Goal: Complete Application Form: Complete application form

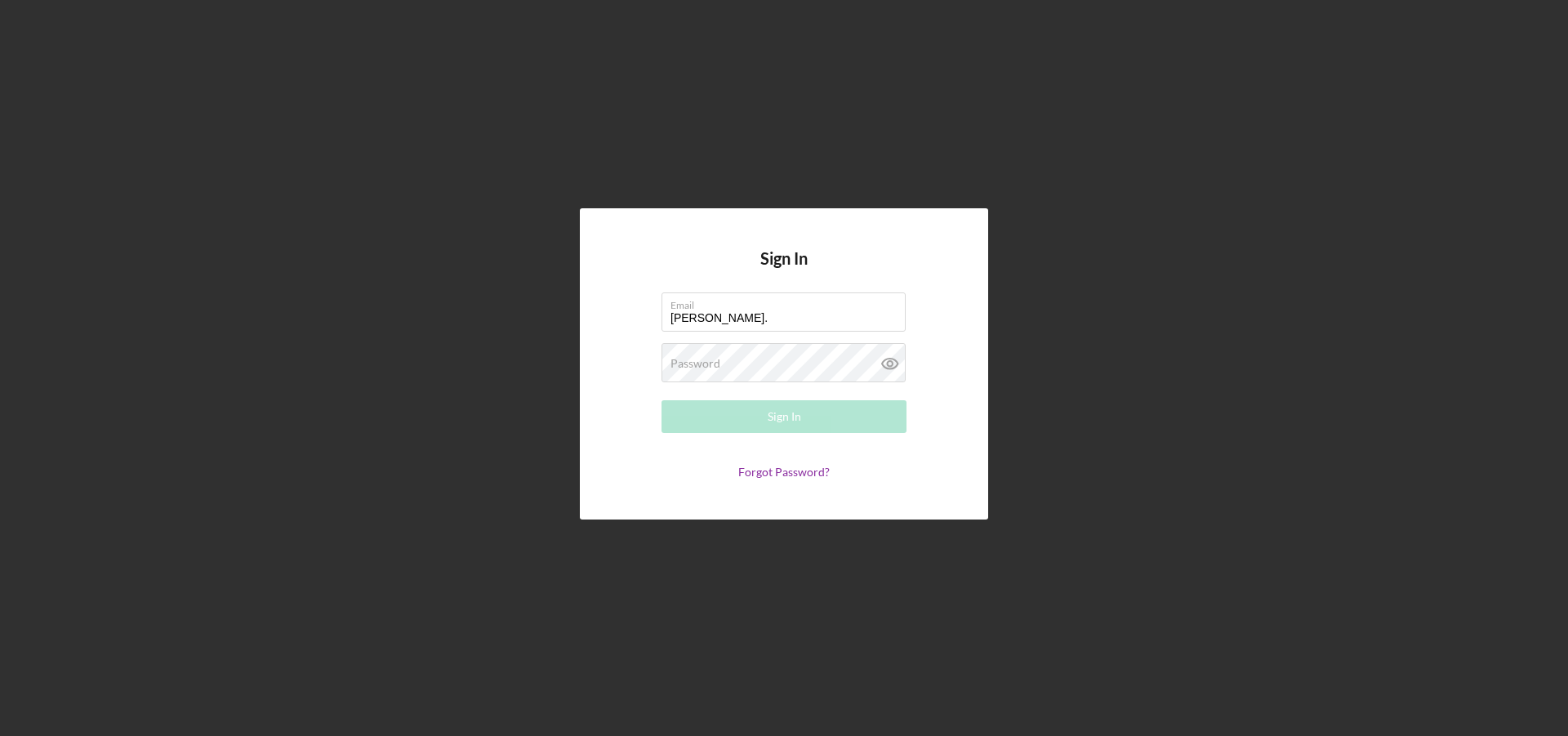
type input "[PERSON_NAME][EMAIL_ADDRESS][PERSON_NAME][DOMAIN_NAME]"
click at [661, 400] on button "Sign In" at bounding box center [784, 416] width 245 height 33
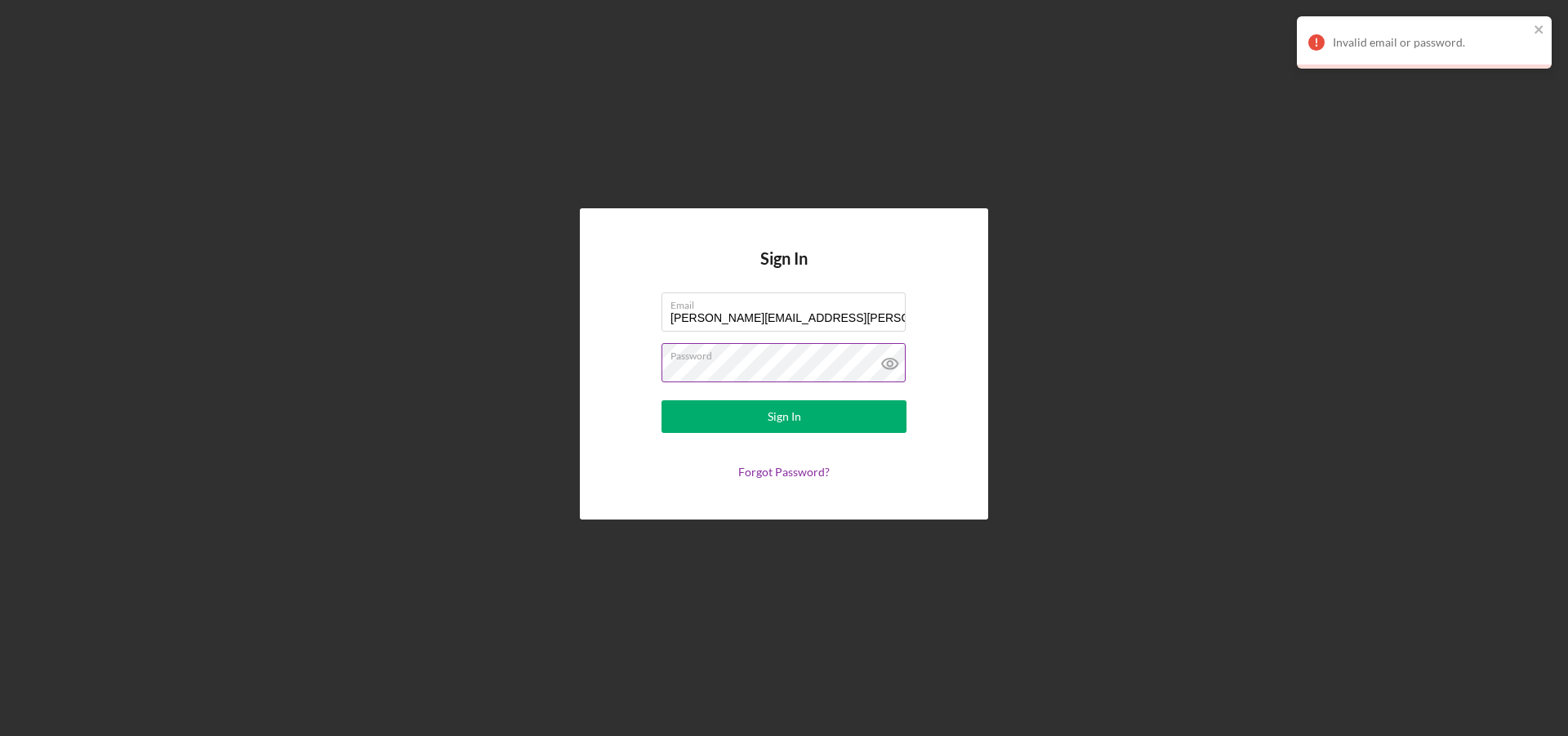
click at [883, 366] on icon at bounding box center [889, 364] width 15 height 11
click at [642, 363] on form "Email [PERSON_NAME][EMAIL_ADDRESS][PERSON_NAME][DOMAIN_NAME] Password Sign In F…" at bounding box center [783, 385] width 326 height 186
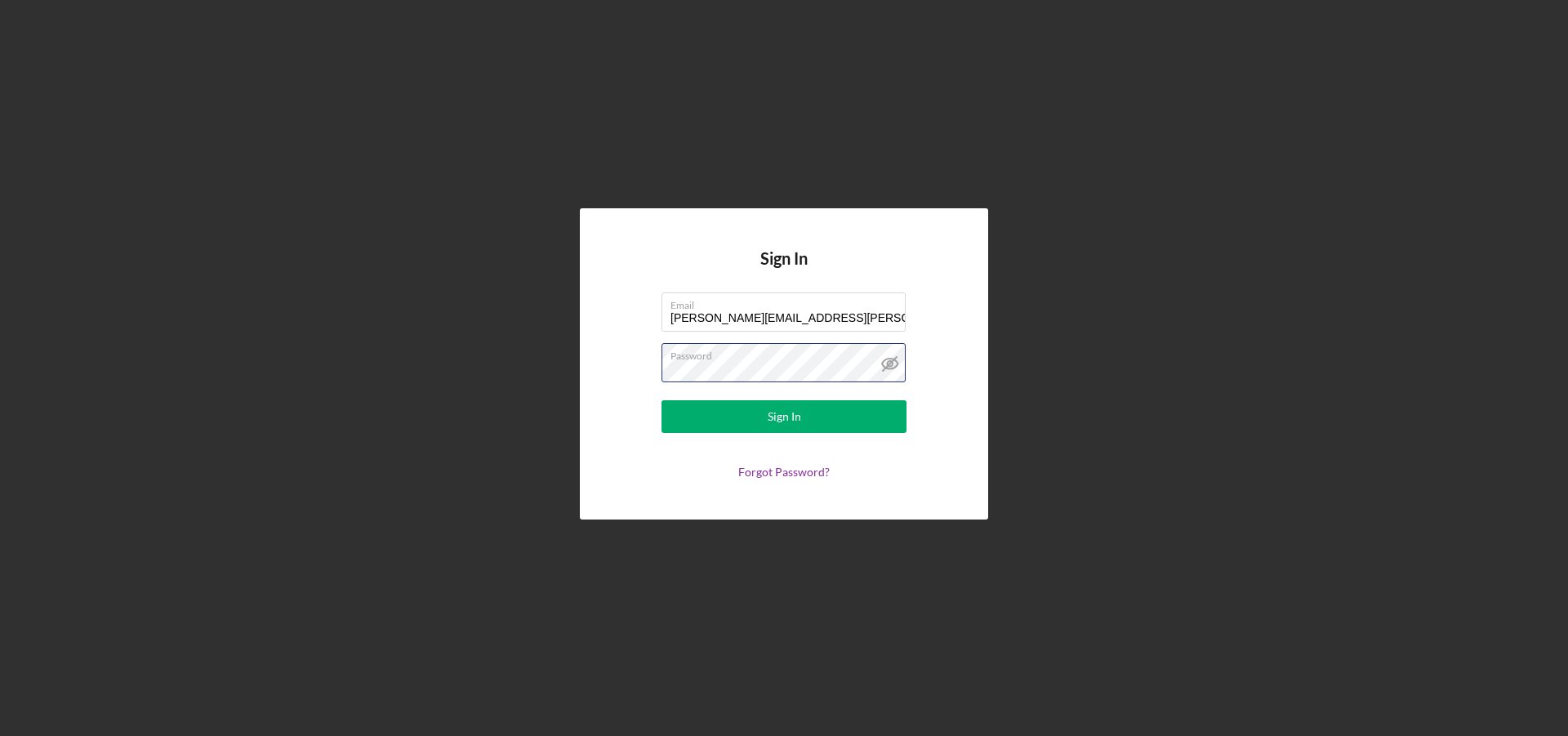
click at [661, 400] on button "Sign In" at bounding box center [784, 416] width 245 height 33
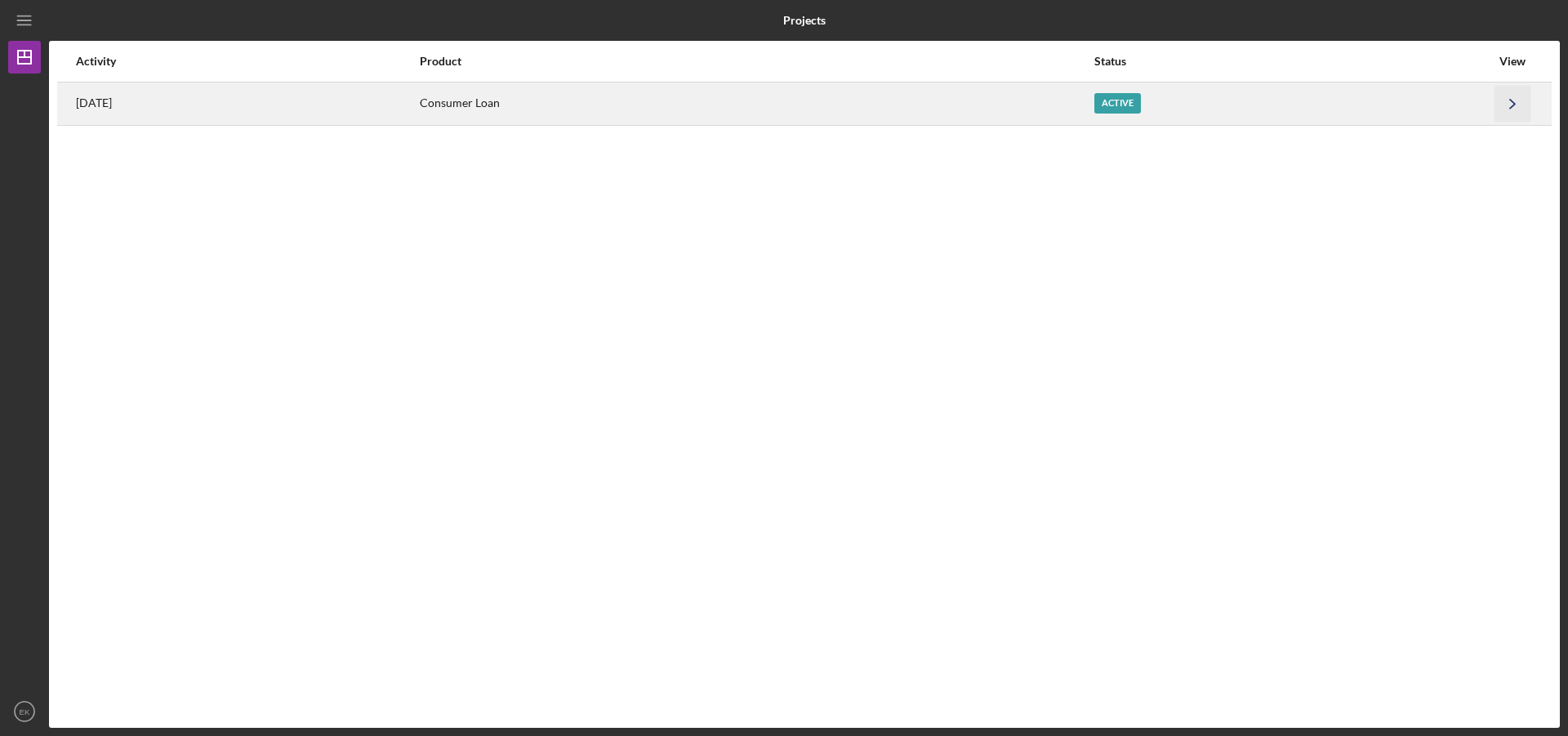
click at [1496, 104] on icon "Icon/Navigate" at bounding box center [1513, 103] width 36 height 36
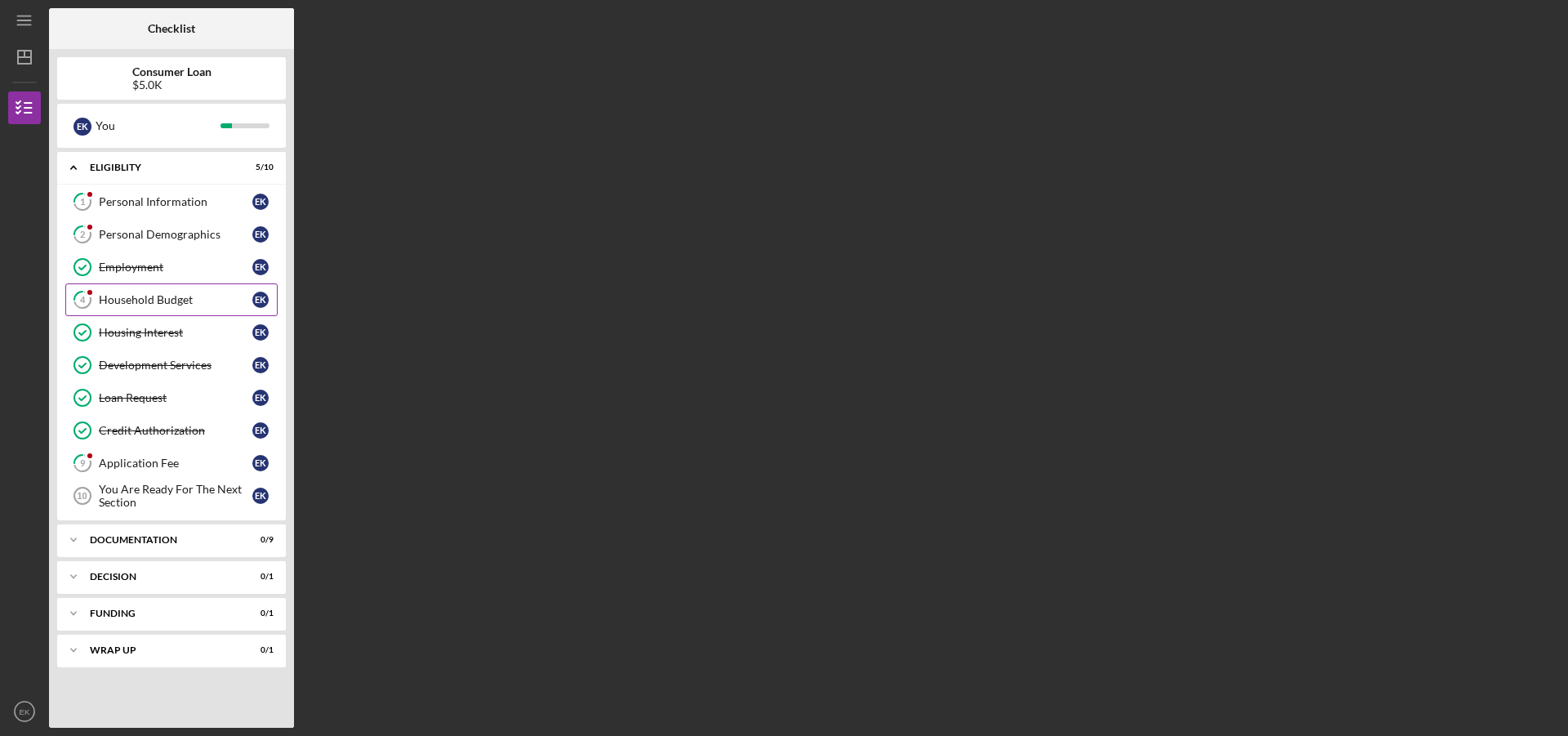
click at [156, 298] on div "Household Budget" at bounding box center [175, 300] width 154 height 13
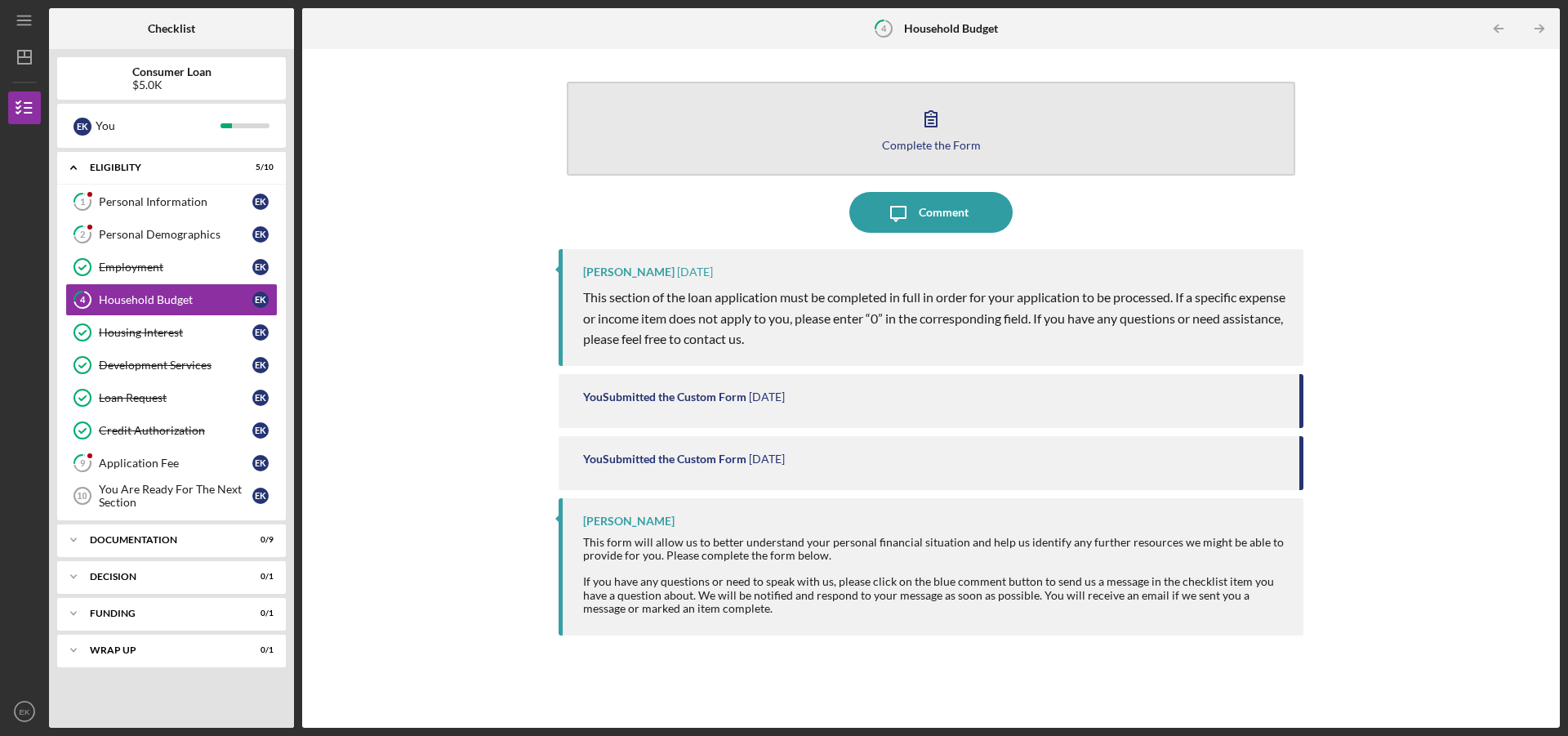
click at [904, 141] on div "Complete the Form" at bounding box center [931, 144] width 99 height 12
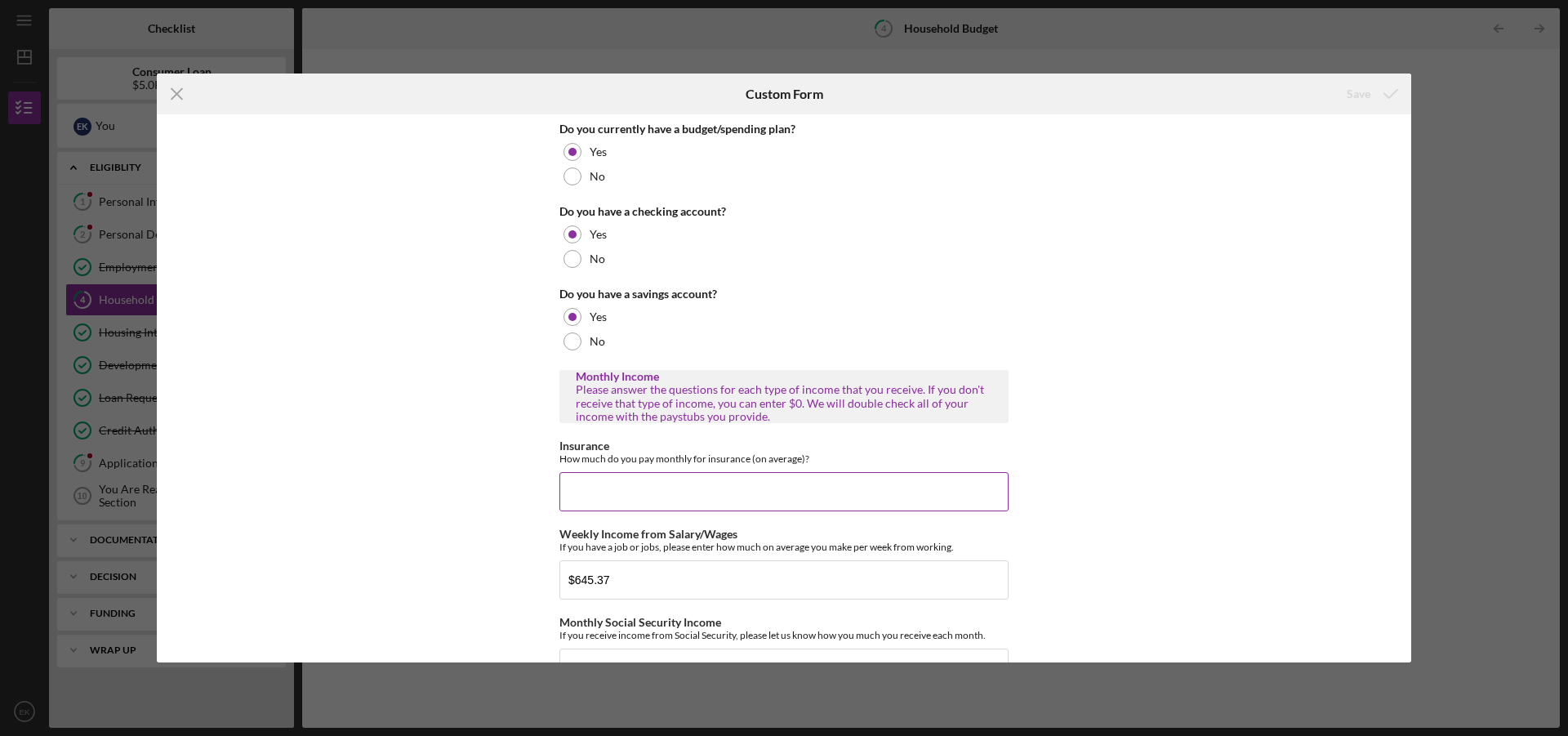
click at [814, 494] on input "Insurance" at bounding box center [784, 491] width 449 height 39
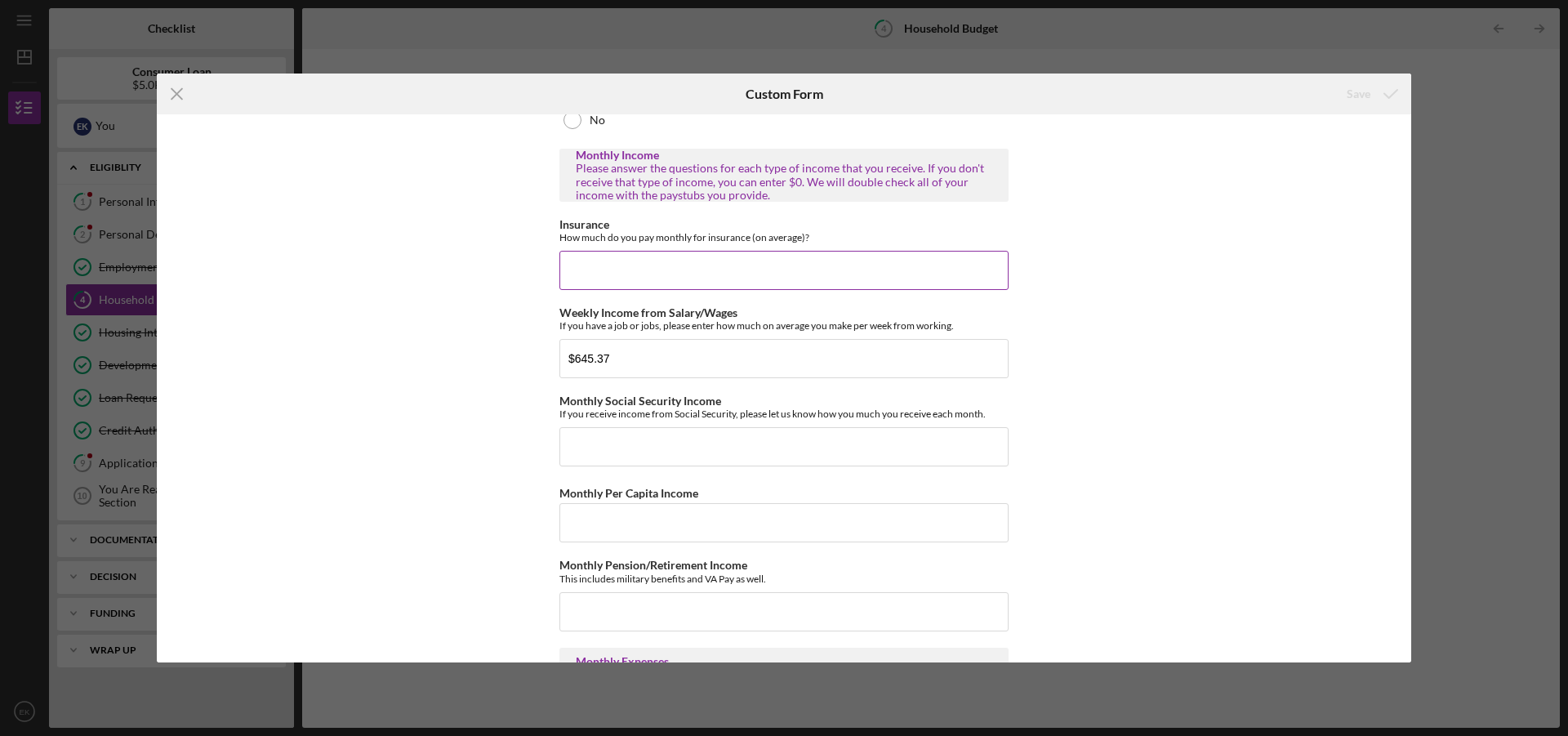
scroll to position [245, 0]
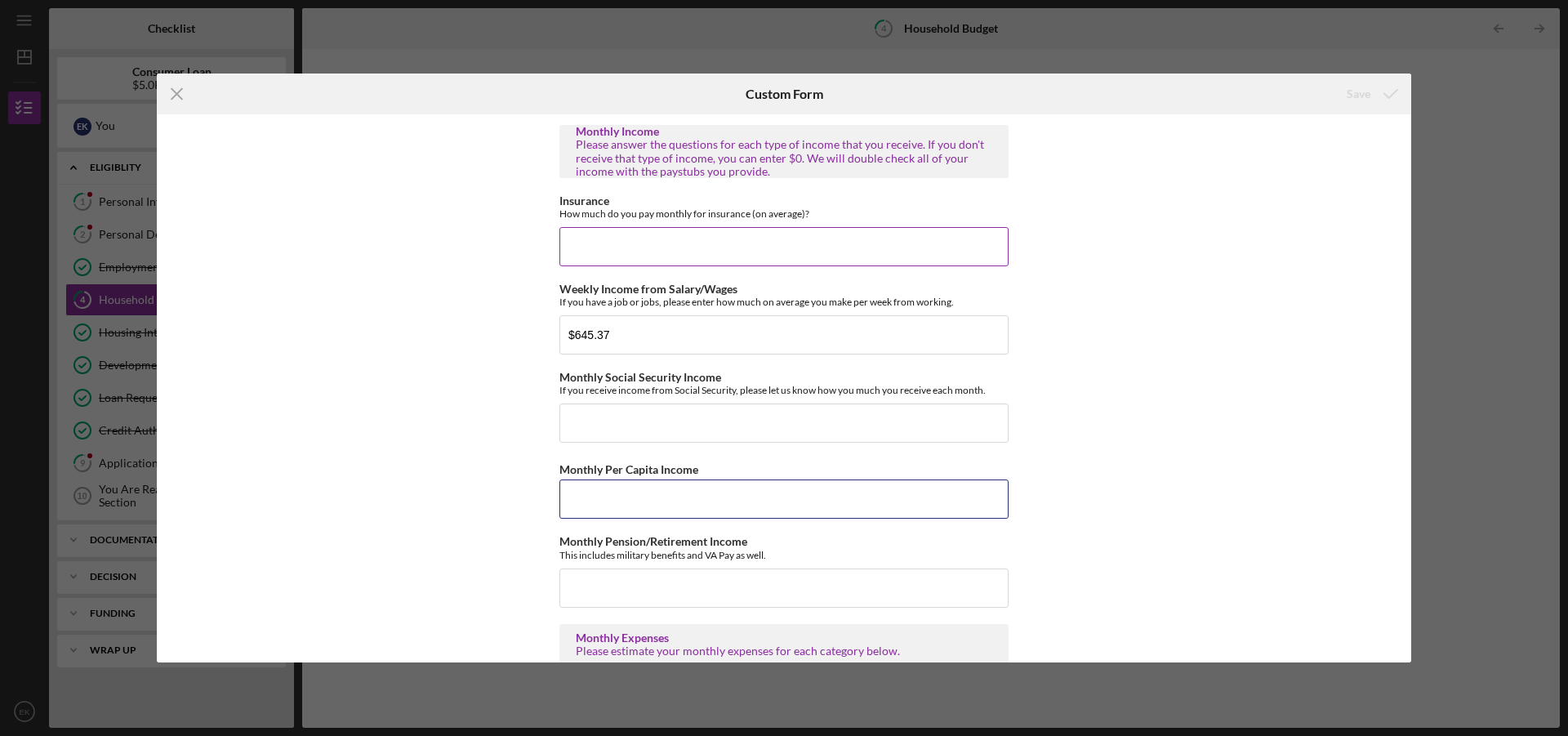
click at [814, 494] on input "Monthly Per Capita Income" at bounding box center [784, 499] width 449 height 39
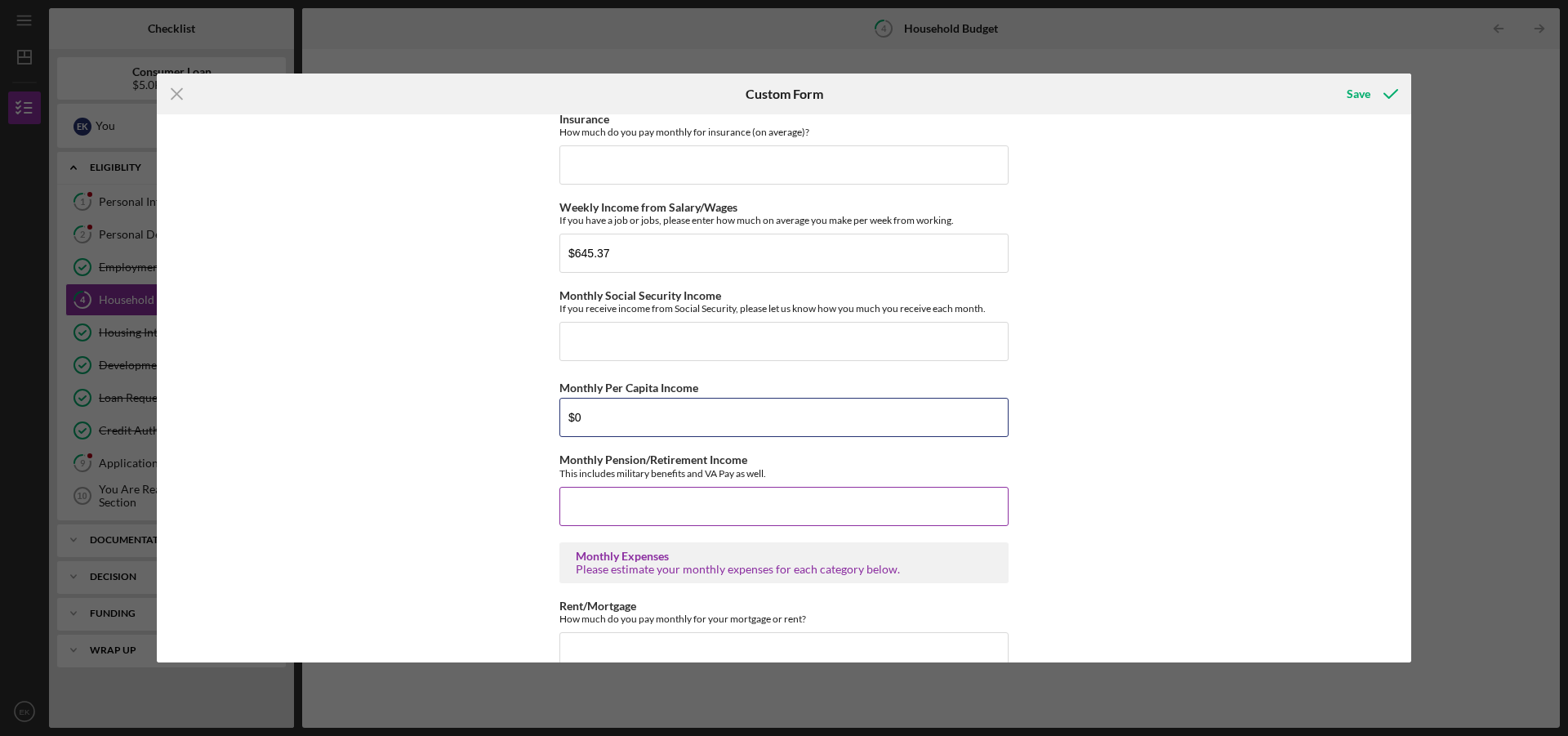
type input "$0"
click at [814, 499] on input "Monthly Pension/Retirement Income" at bounding box center [784, 506] width 449 height 39
type input "$0"
click at [726, 348] on input "Monthly Social Security Income" at bounding box center [784, 341] width 449 height 39
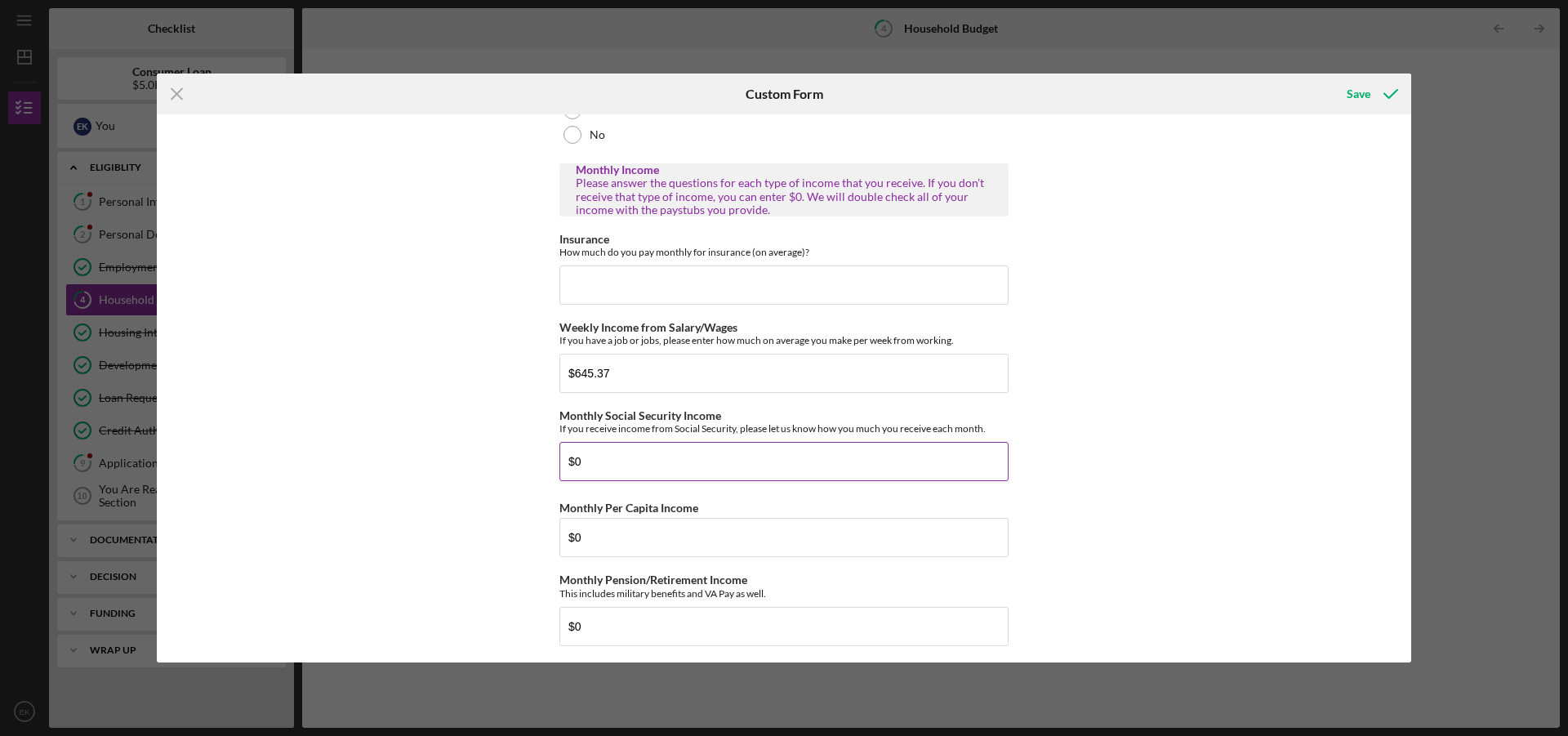
scroll to position [164, 0]
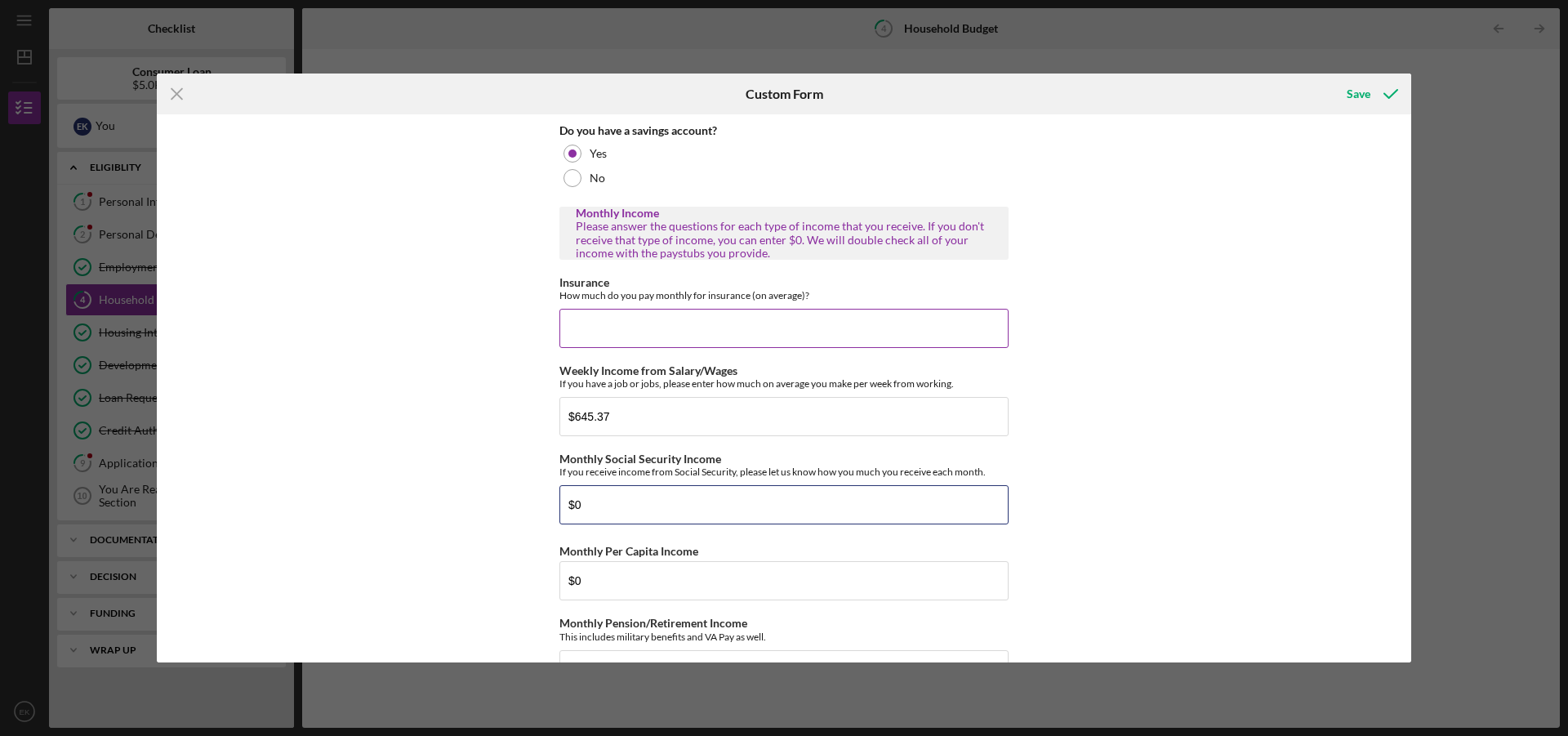
type input "$0"
click at [733, 341] on input "Insurance" at bounding box center [784, 328] width 449 height 39
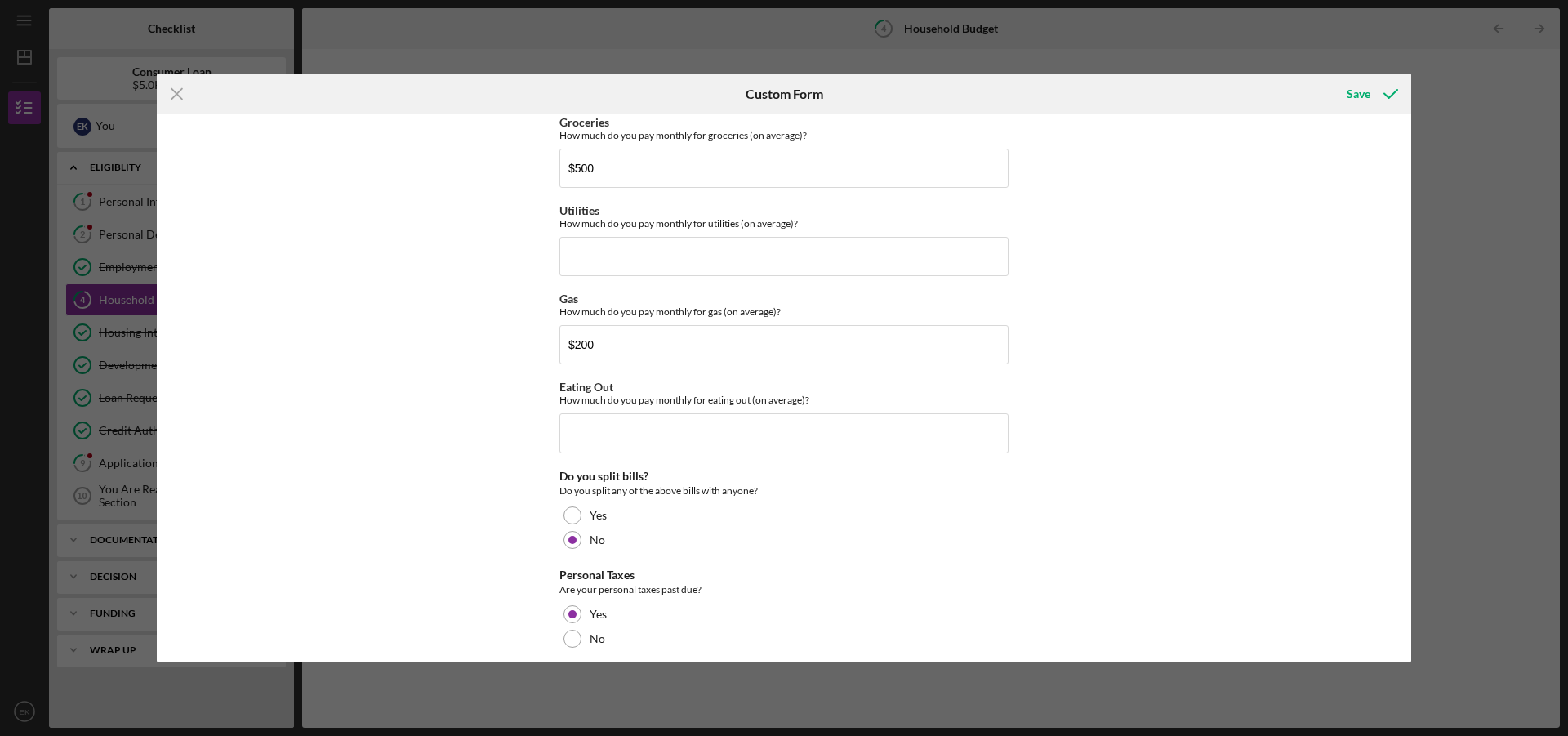
scroll to position [980, 0]
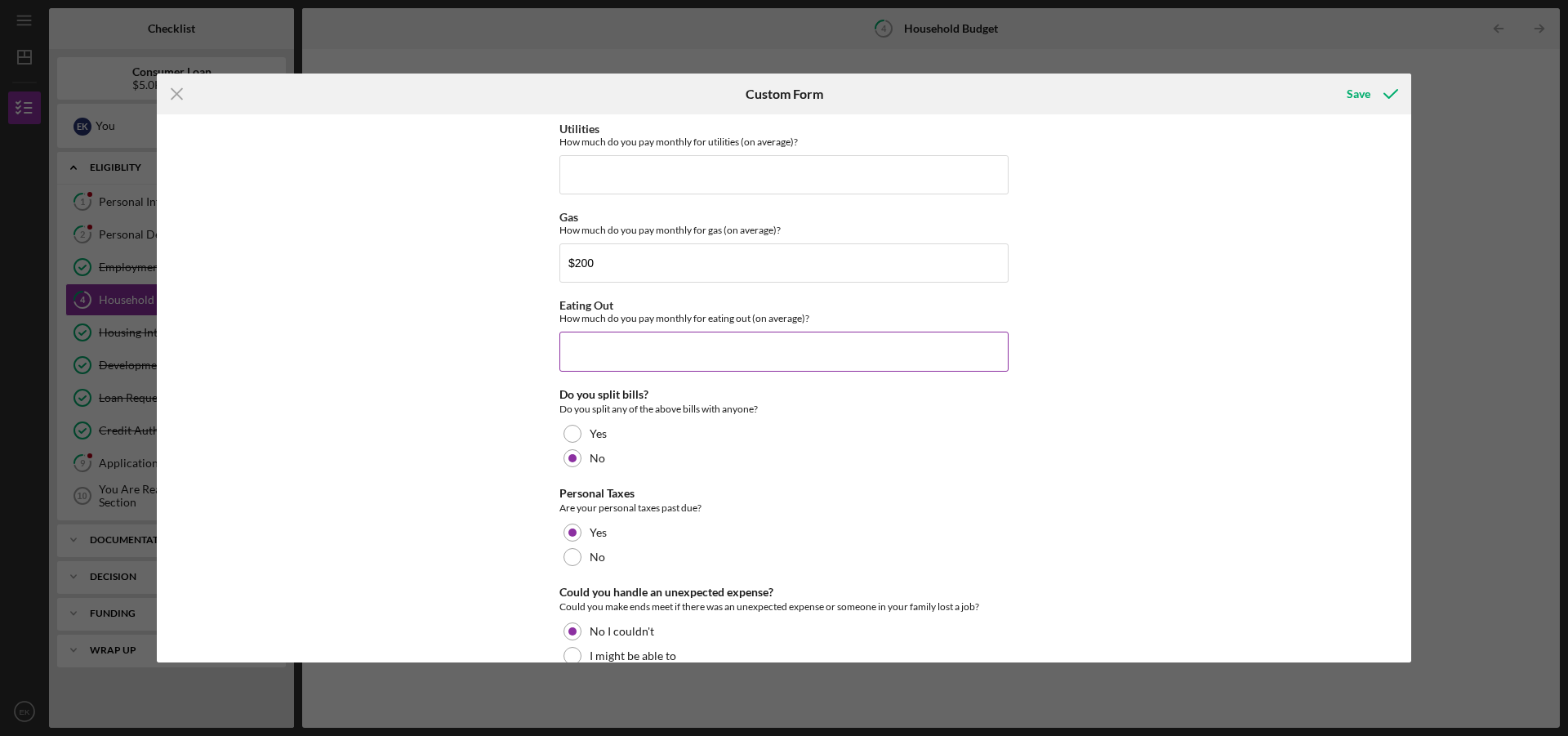
click at [729, 348] on input "Eating Out" at bounding box center [784, 351] width 449 height 39
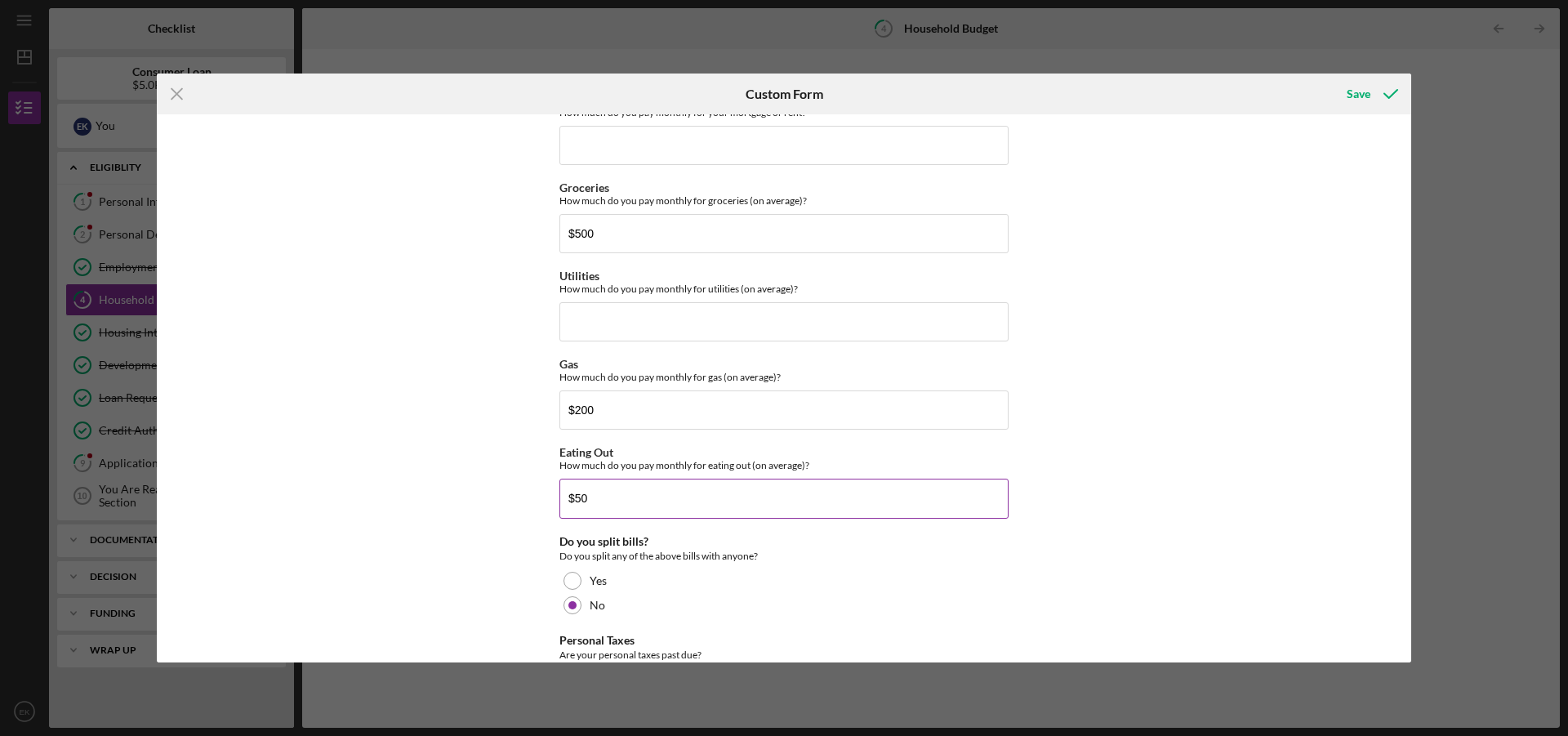
scroll to position [817, 0]
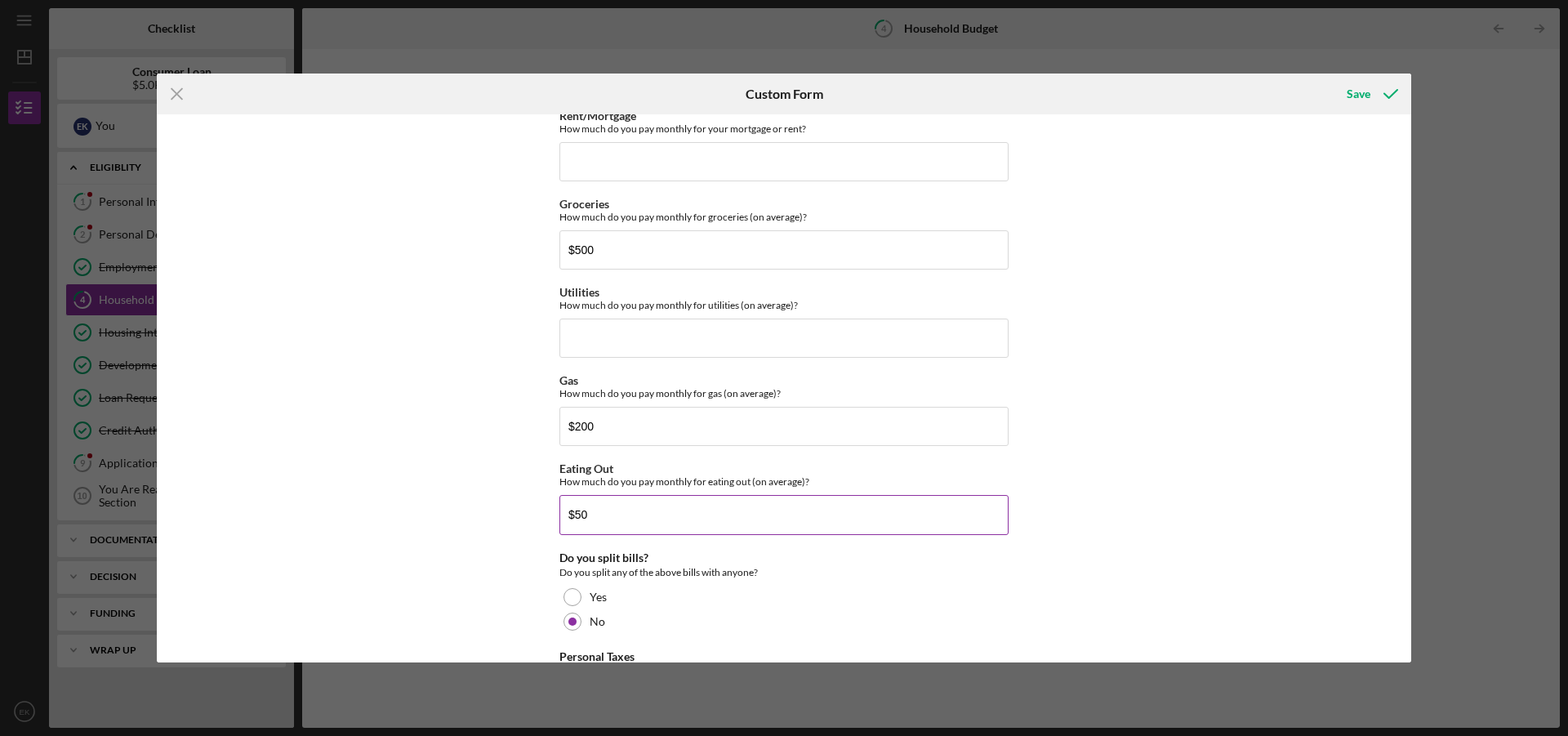
type input "$5"
type input "$150"
click at [728, 341] on input "Utilities" at bounding box center [784, 338] width 449 height 39
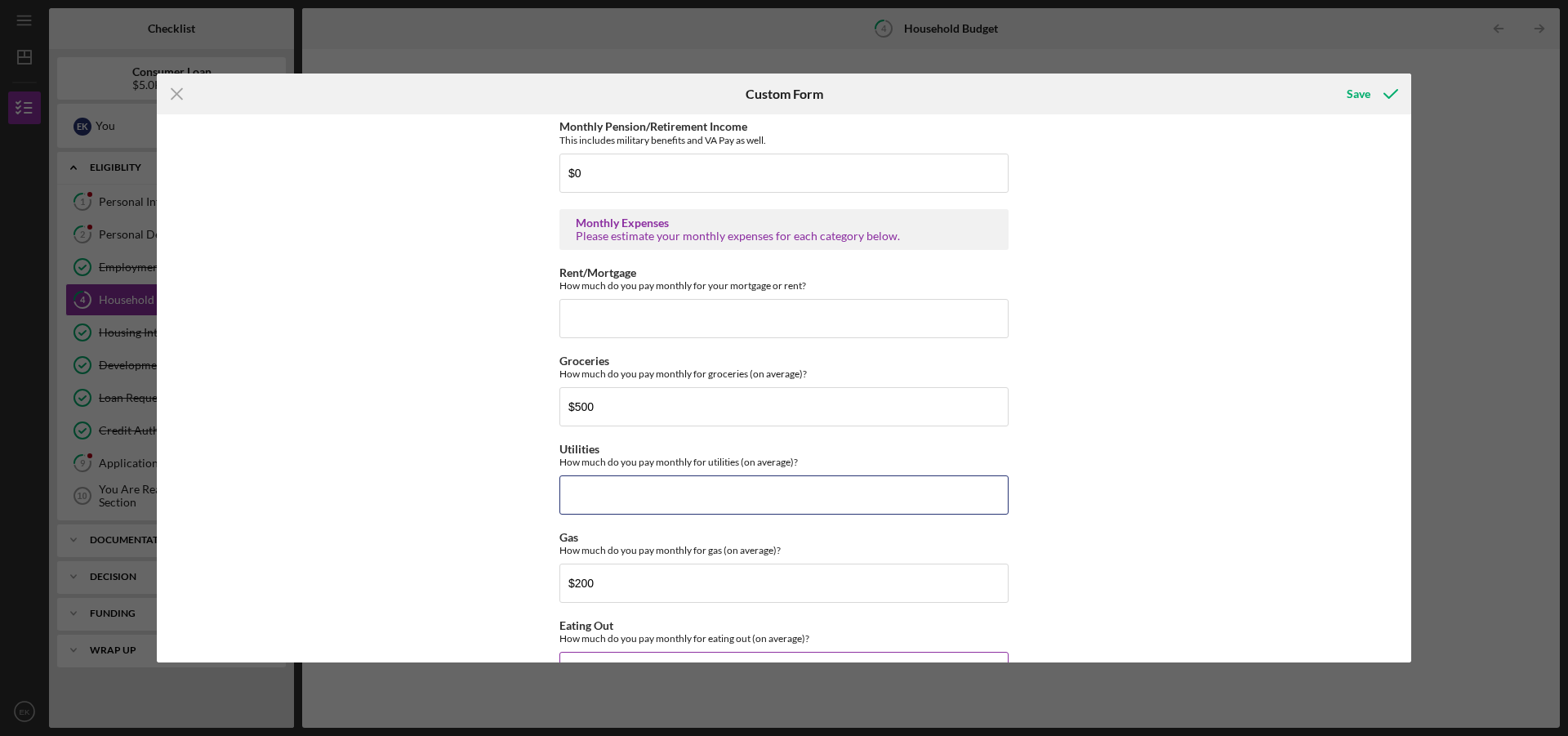
scroll to position [653, 0]
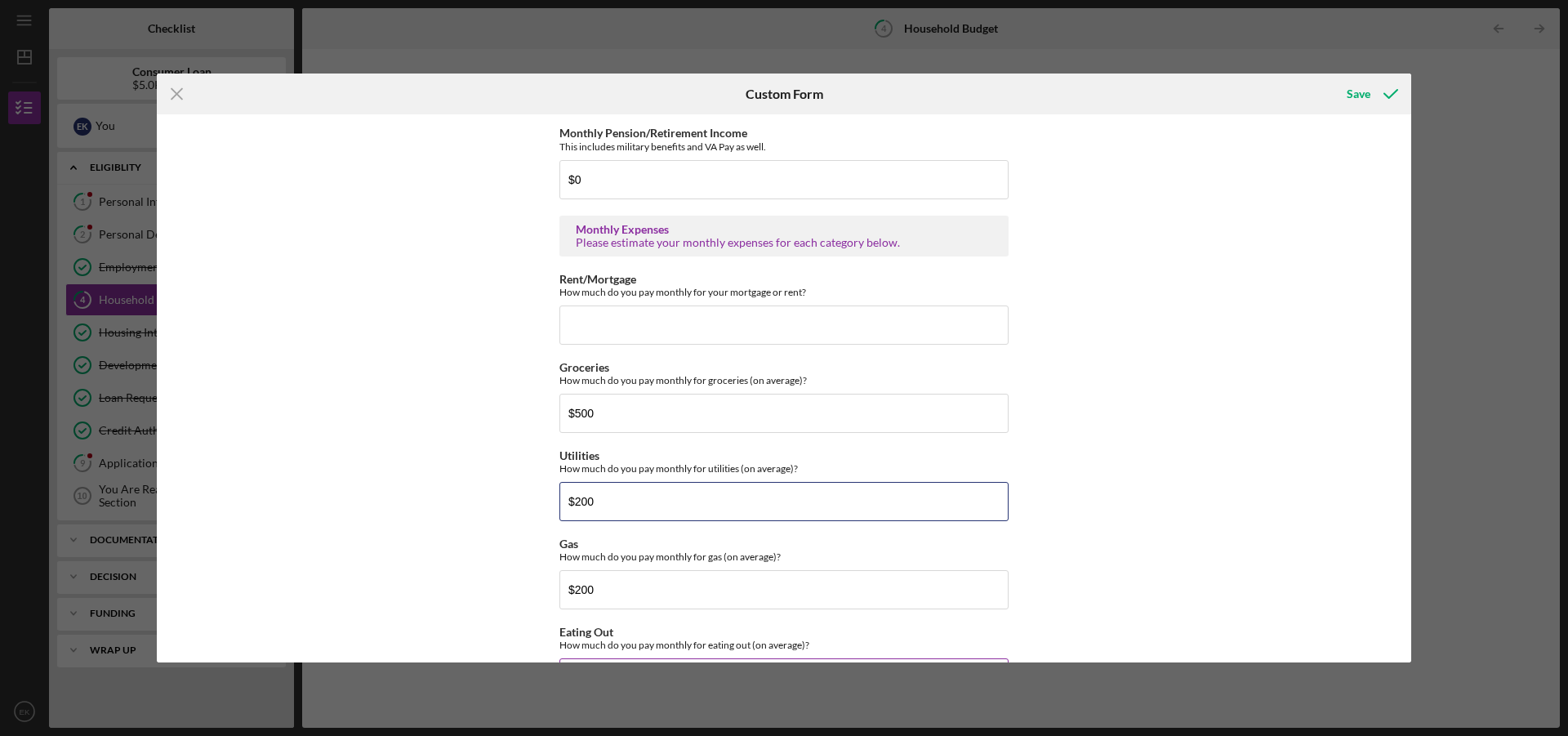
type input "$200"
click at [728, 341] on input "Rent/Mortgage" at bounding box center [784, 324] width 449 height 39
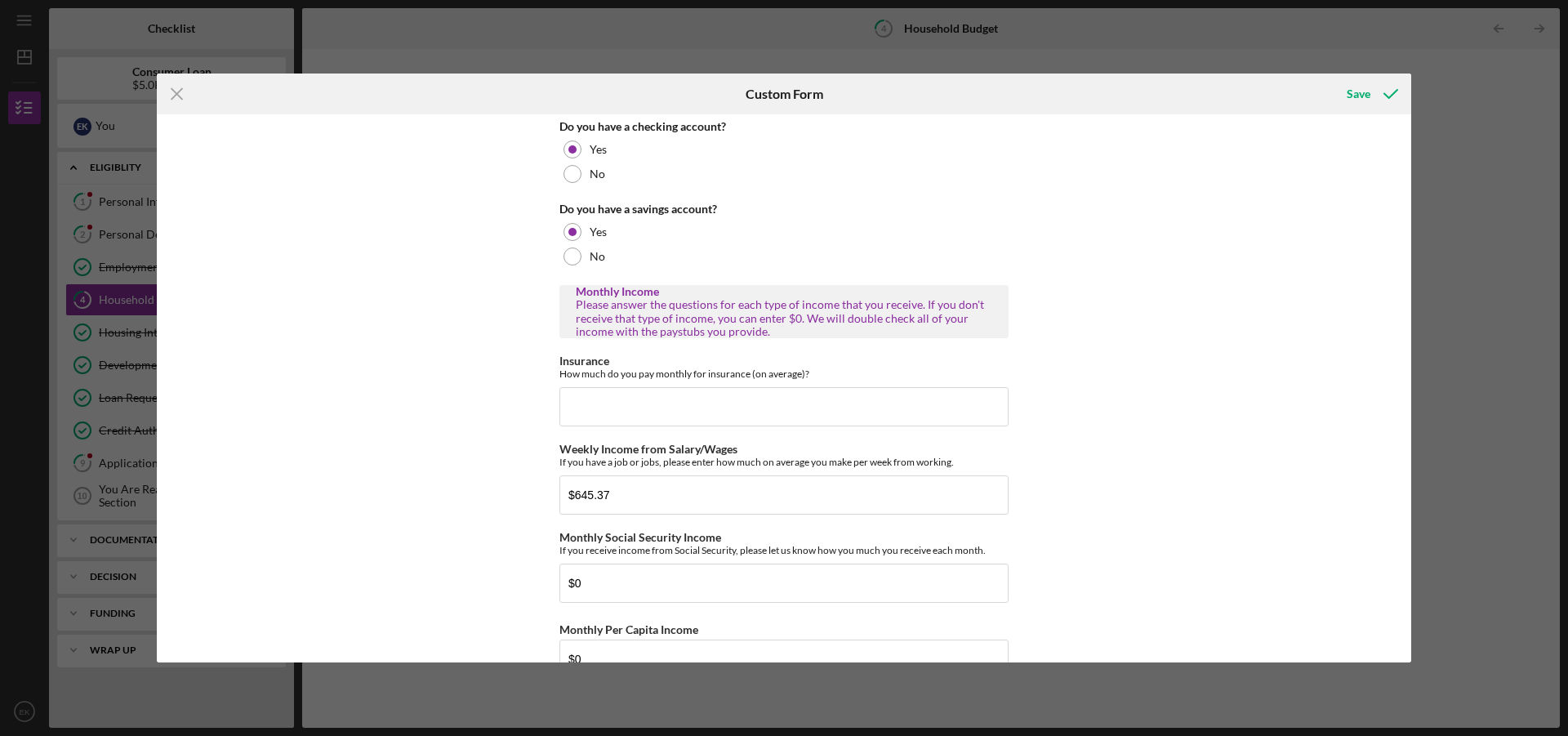
scroll to position [82, 0]
type input "$0"
click at [710, 409] on input "Insurance" at bounding box center [784, 410] width 449 height 39
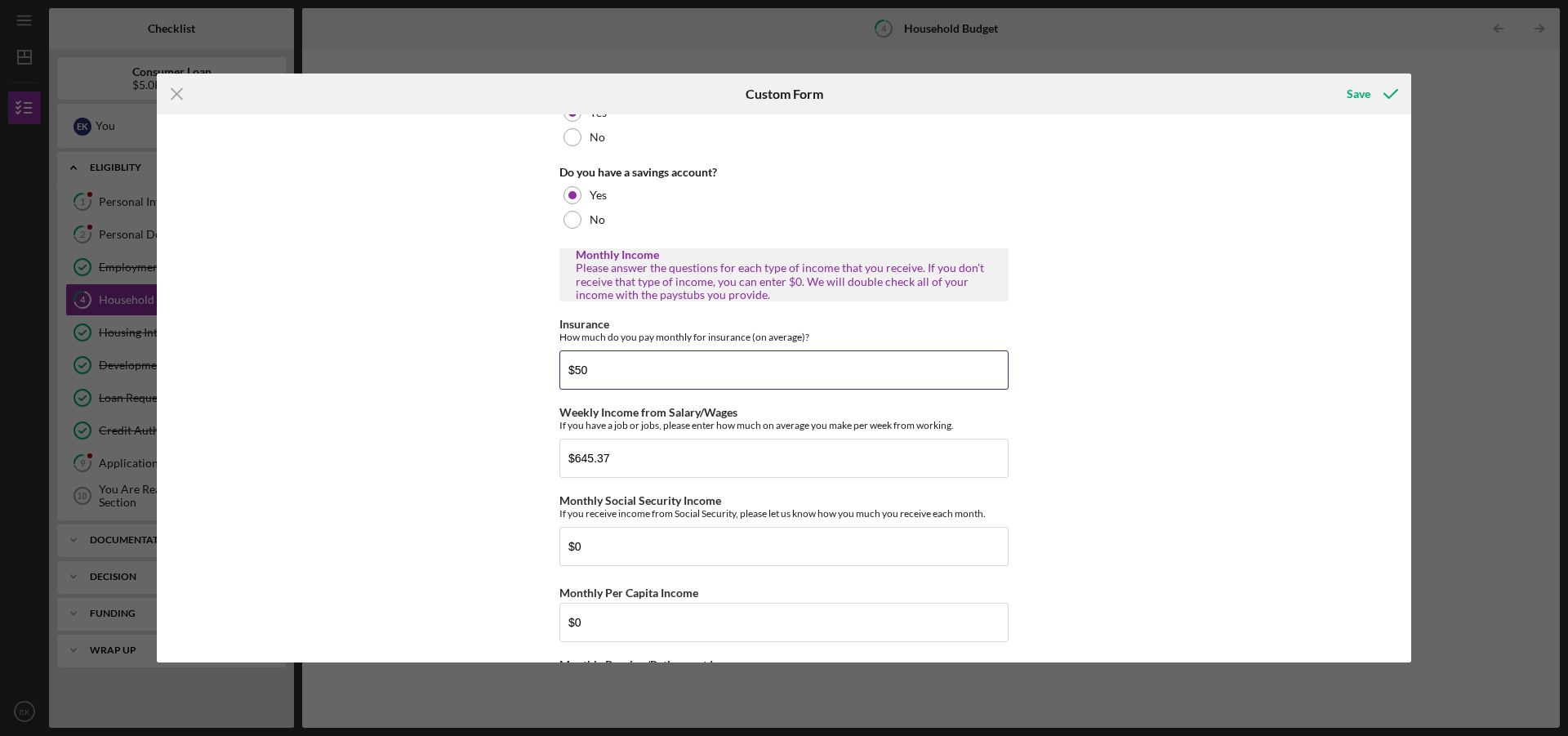
scroll to position [0, 0]
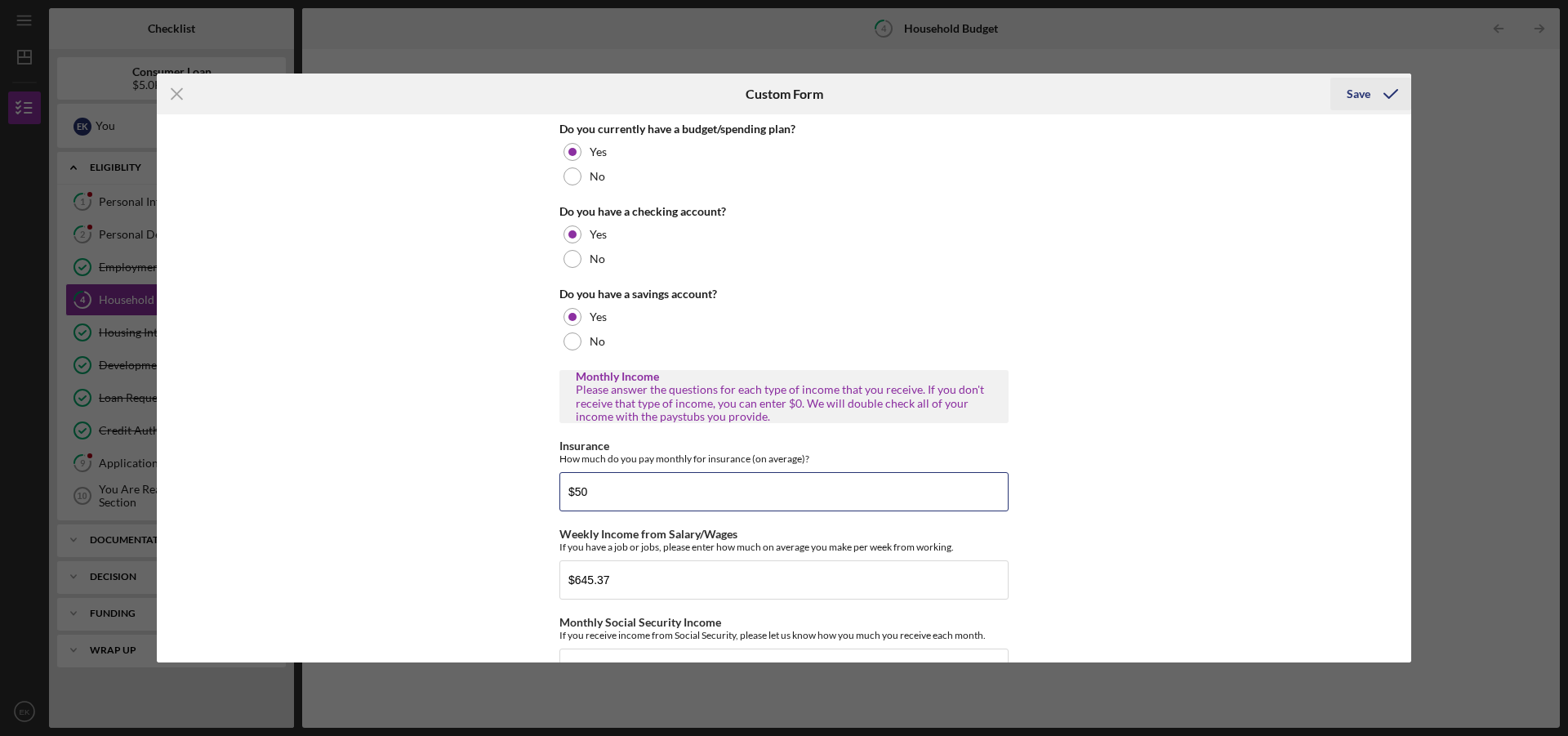
type input "$50"
click at [1364, 92] on div "Save" at bounding box center [1358, 94] width 24 height 33
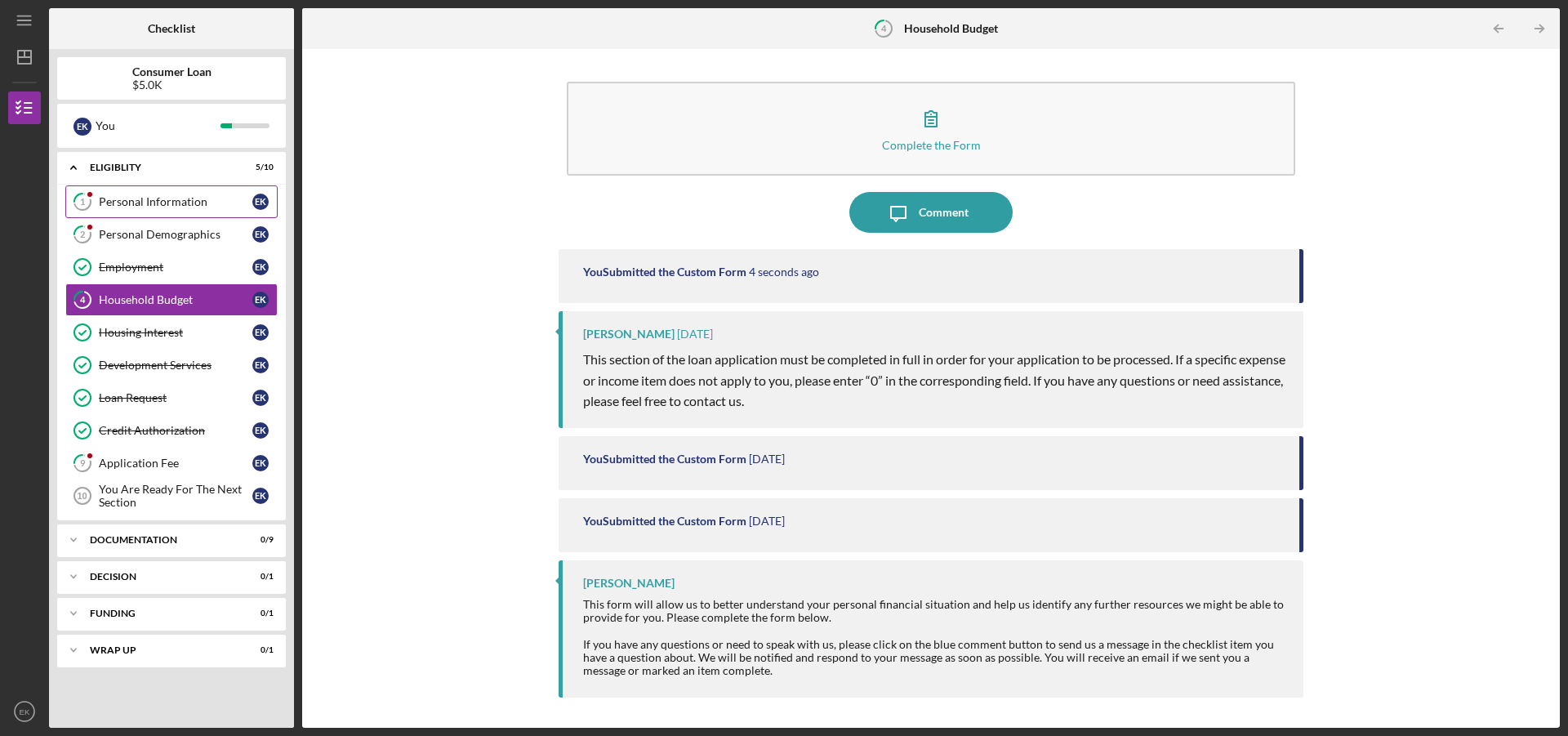
click at [166, 199] on div "Personal Information" at bounding box center [175, 202] width 154 height 13
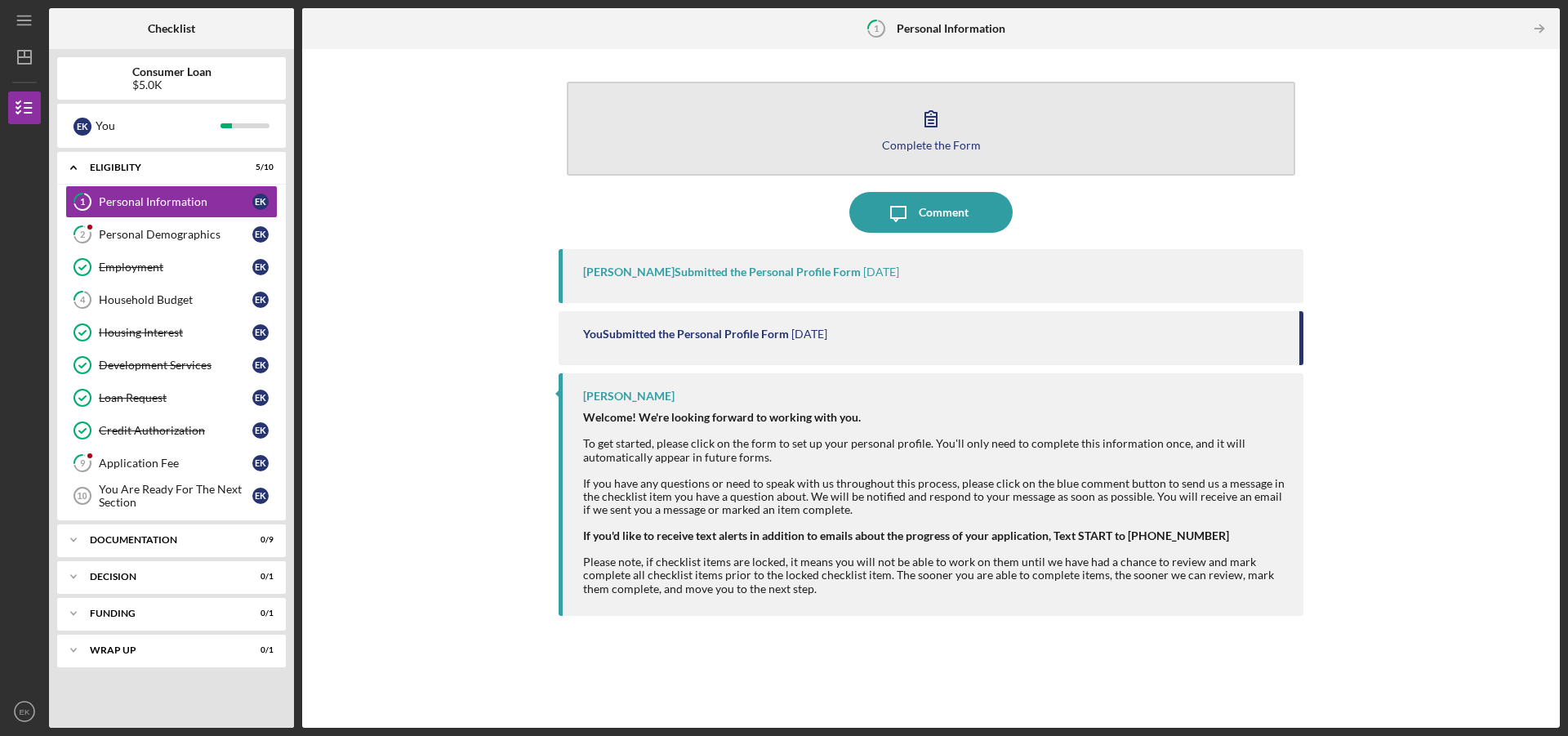
click at [929, 156] on button "Complete the Form Form" at bounding box center [931, 128] width 729 height 94
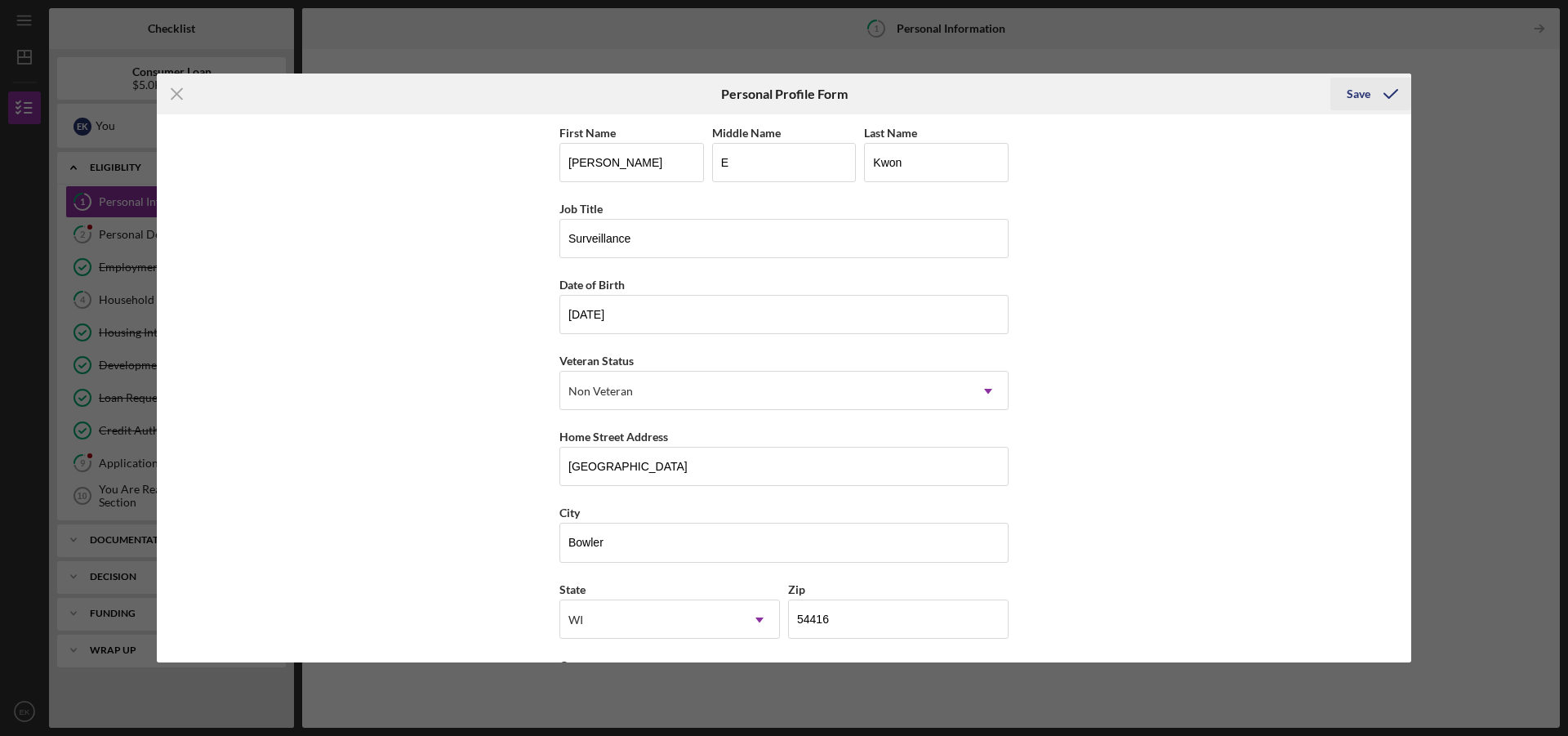
click at [1356, 95] on div "Save" at bounding box center [1358, 94] width 24 height 33
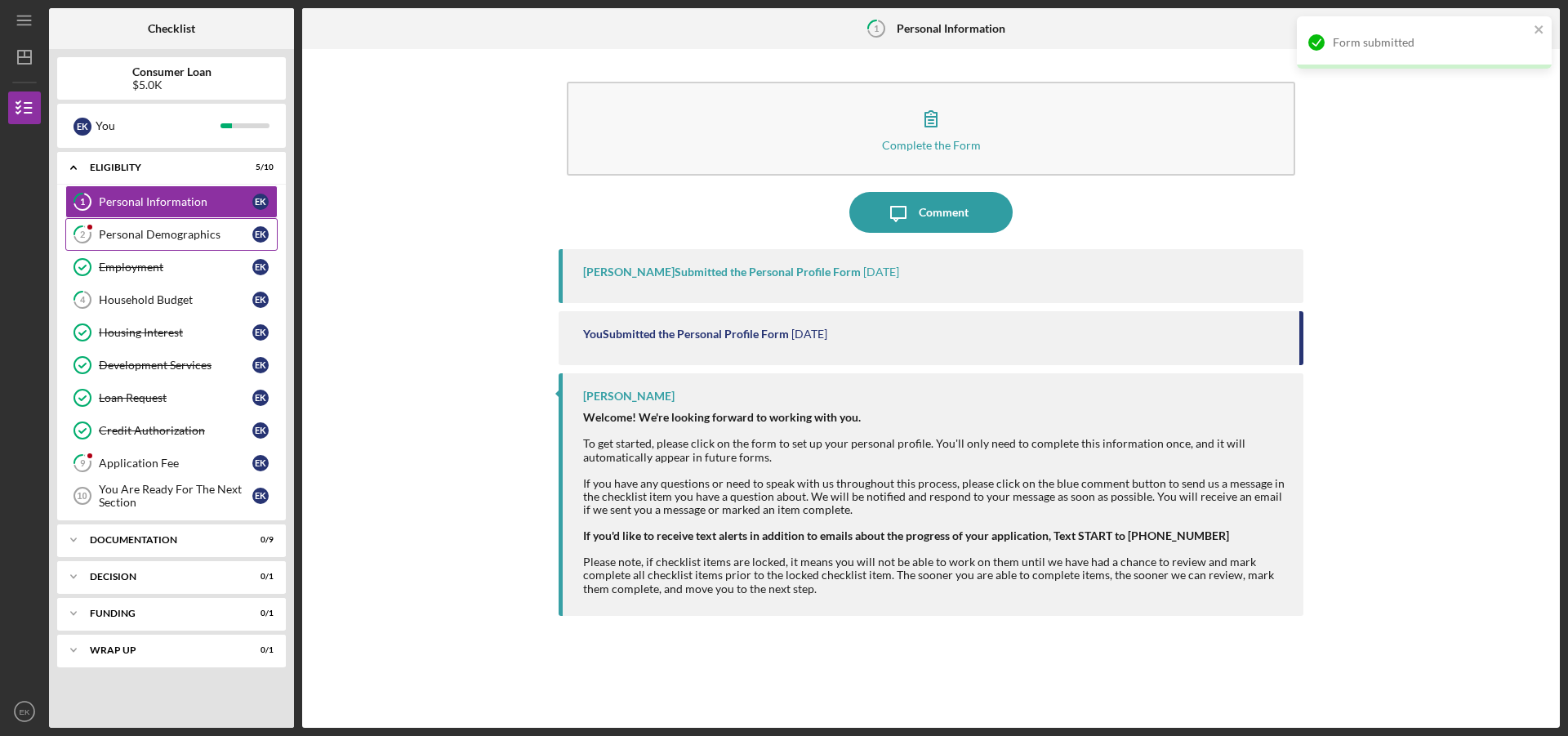
click at [207, 239] on div "Personal Demographics" at bounding box center [175, 234] width 154 height 13
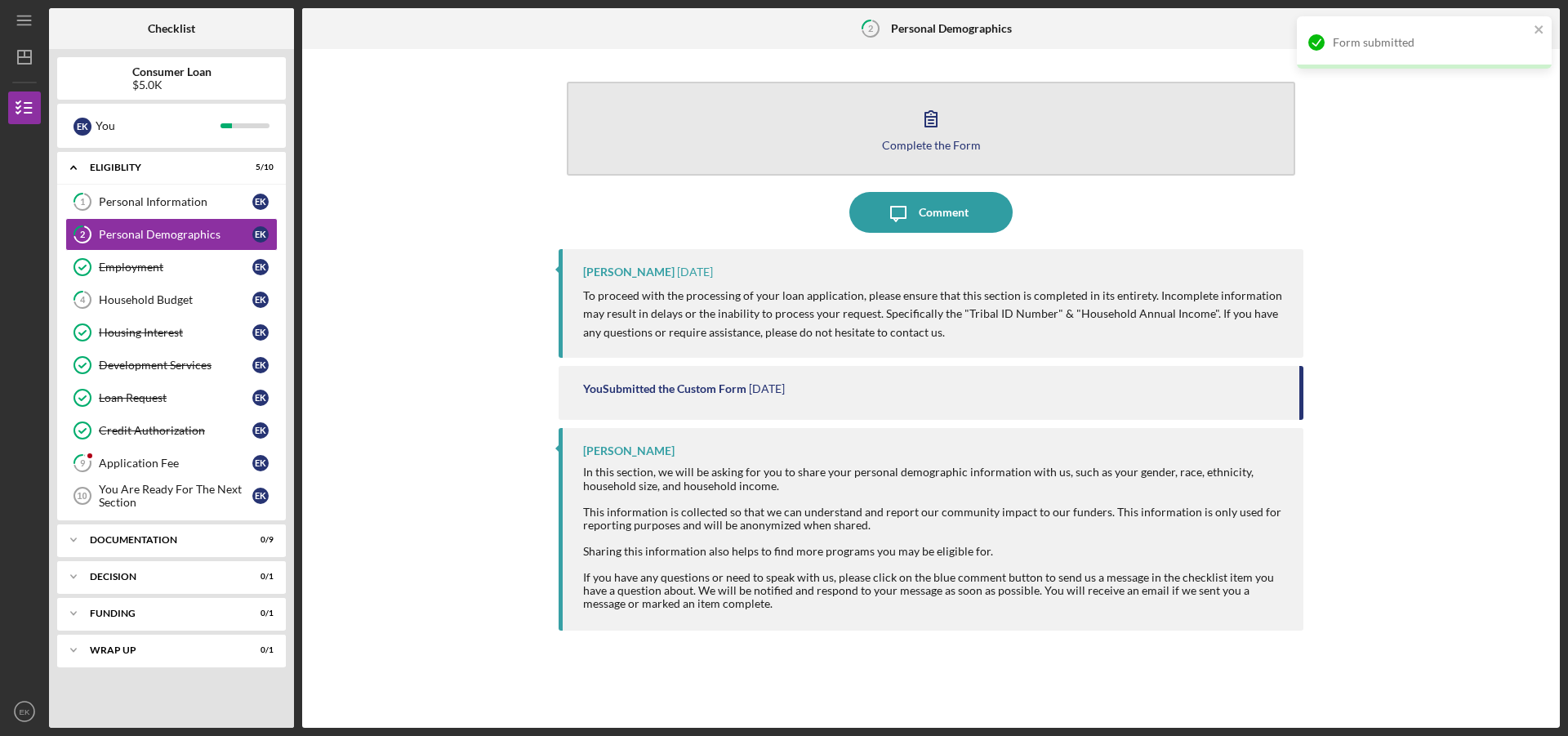
click at [906, 149] on div "Complete the Form" at bounding box center [931, 144] width 99 height 12
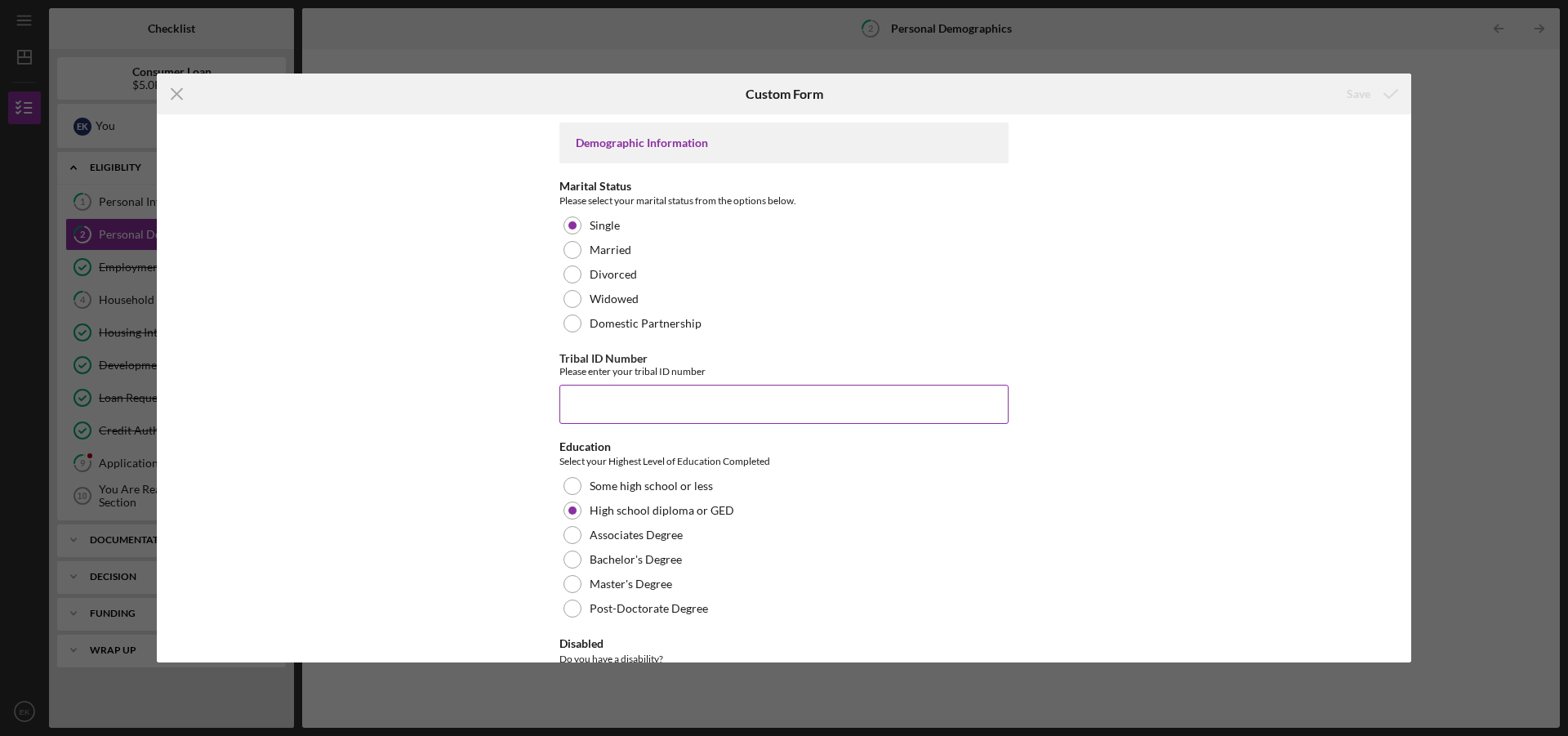
click at [884, 397] on input "Tribal ID Number" at bounding box center [784, 403] width 449 height 39
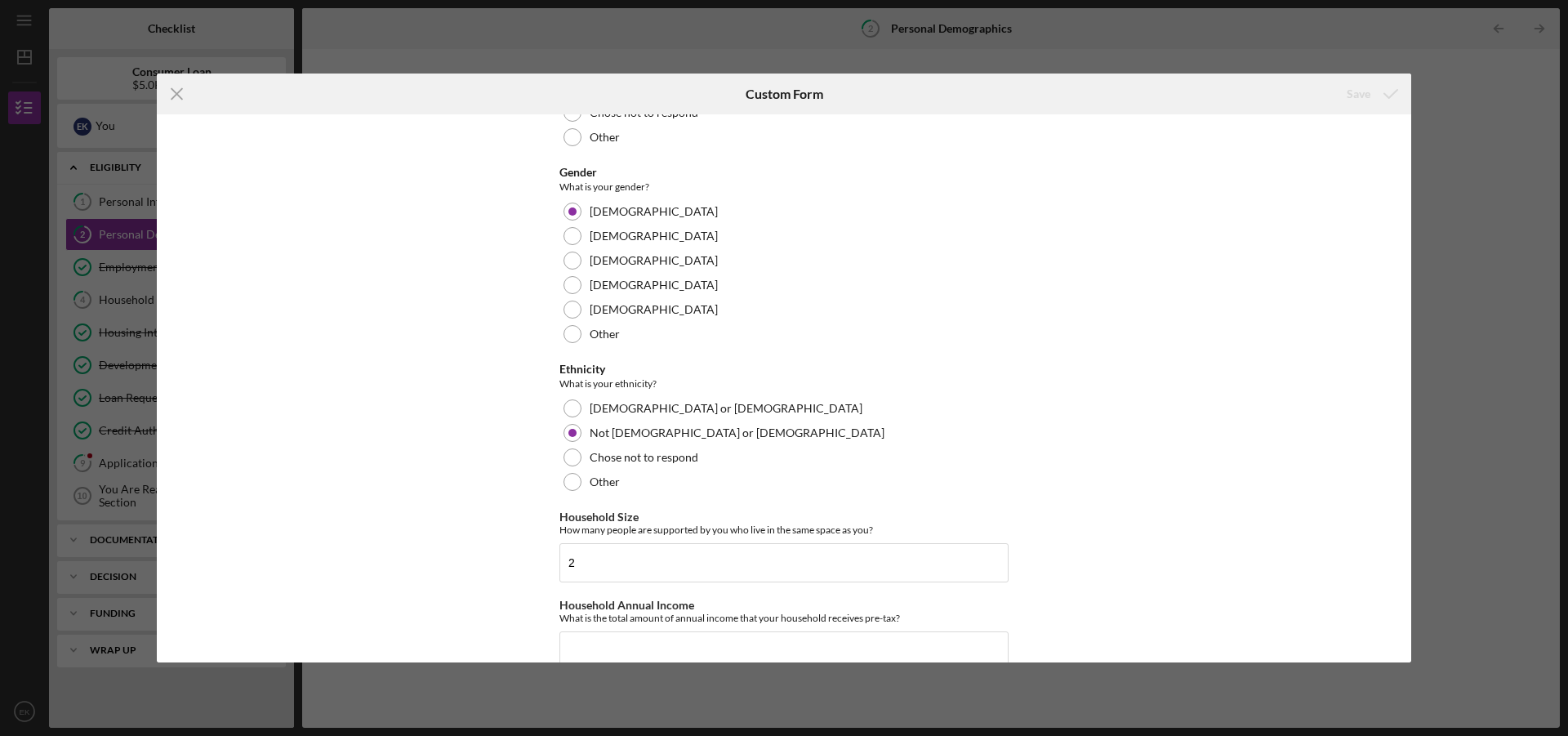
scroll to position [925, 0]
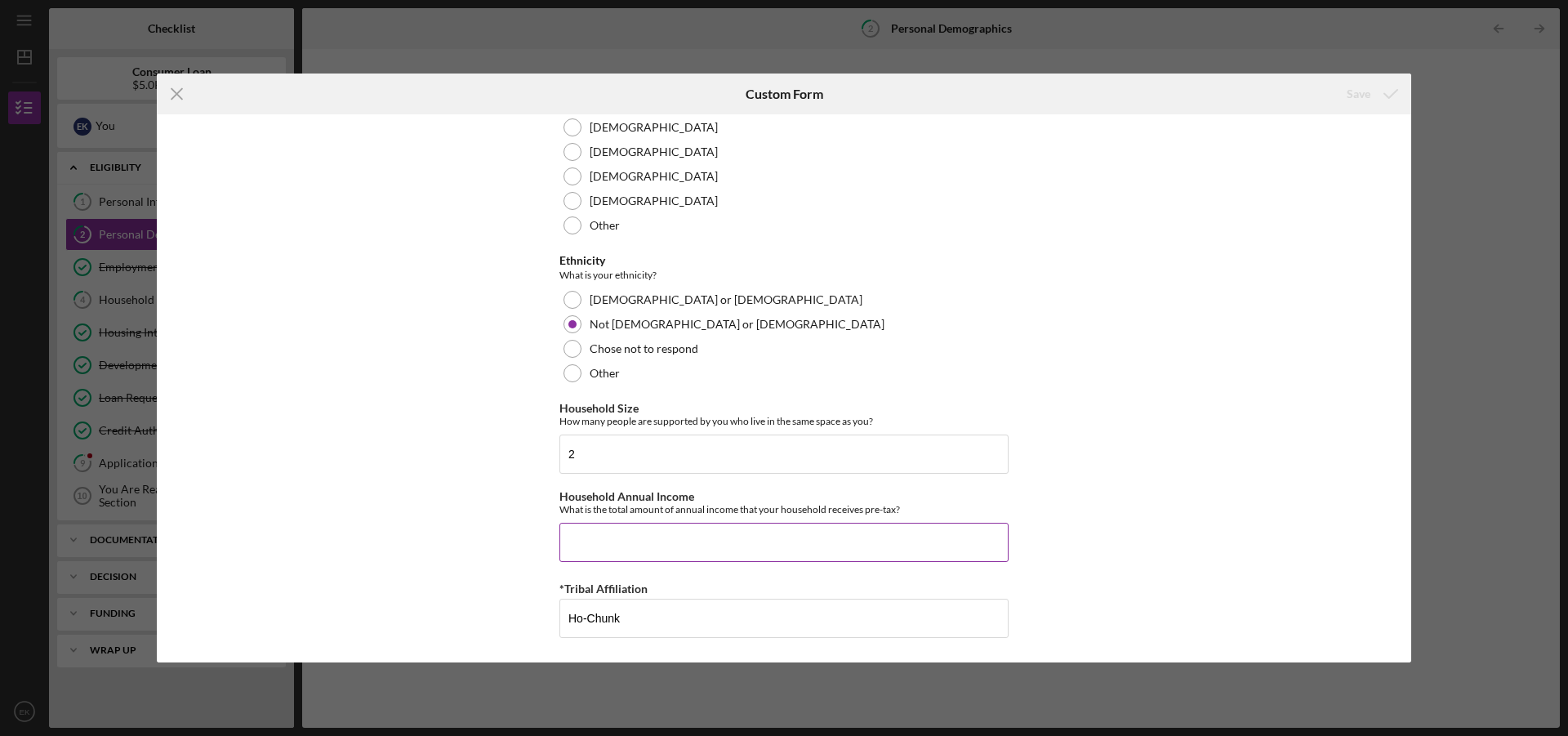
click at [759, 531] on input "Household Annual Income" at bounding box center [784, 542] width 449 height 39
paste input "$47,465.60"
type input "$47,465.60"
click at [1357, 94] on div "Save" at bounding box center [1358, 94] width 24 height 33
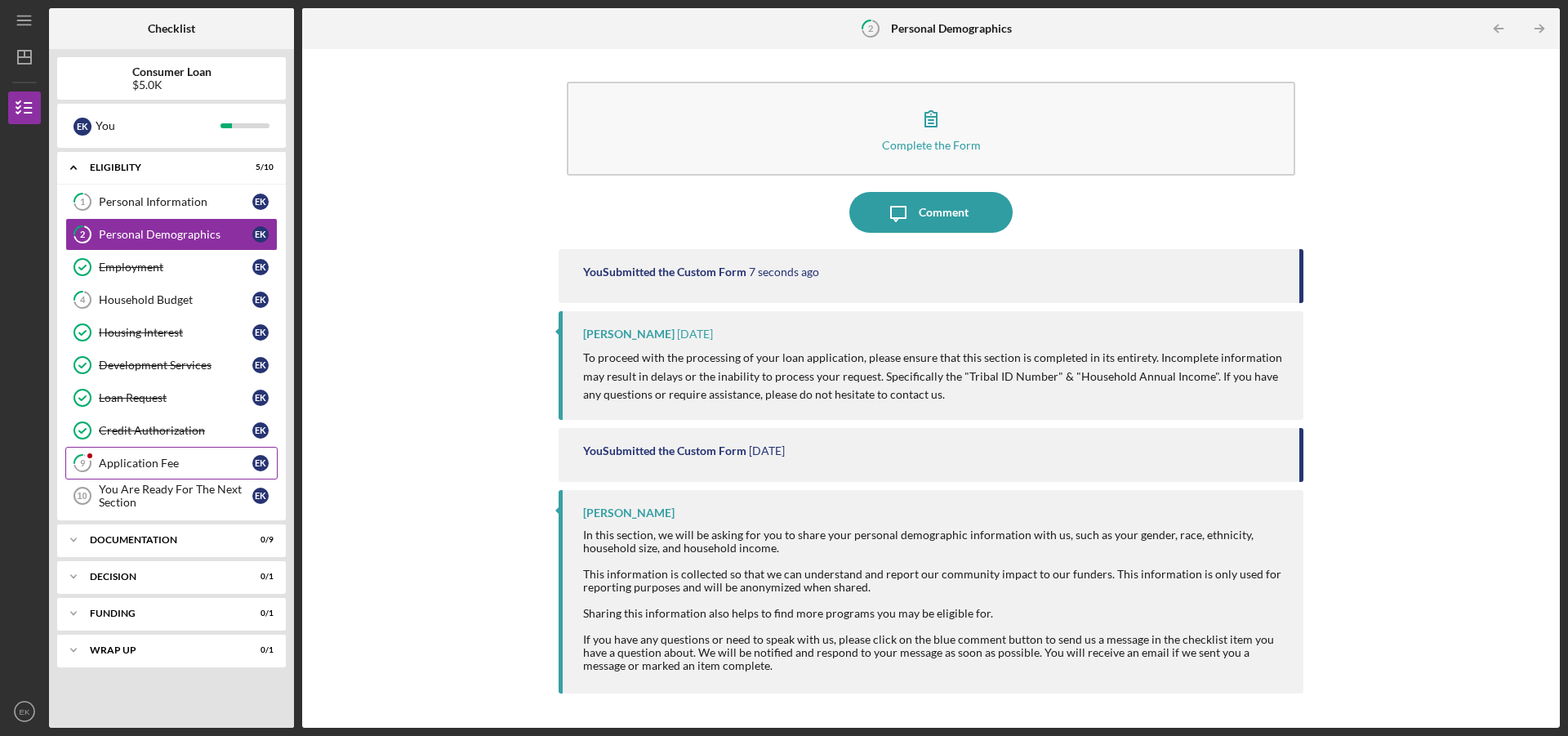
click at [163, 457] on div "Application Fee" at bounding box center [175, 462] width 154 height 13
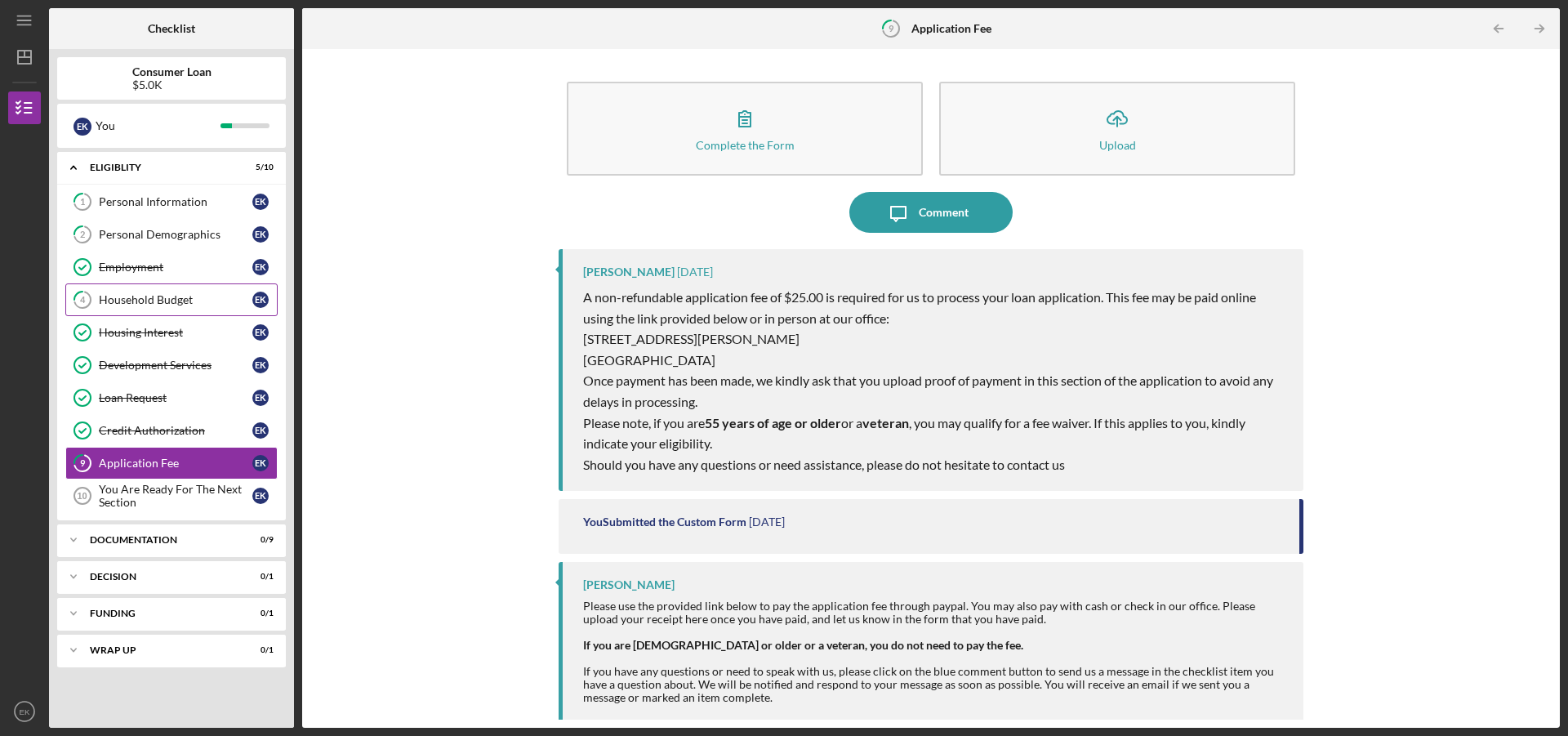
click at [149, 293] on div "Household Budget" at bounding box center [175, 300] width 154 height 13
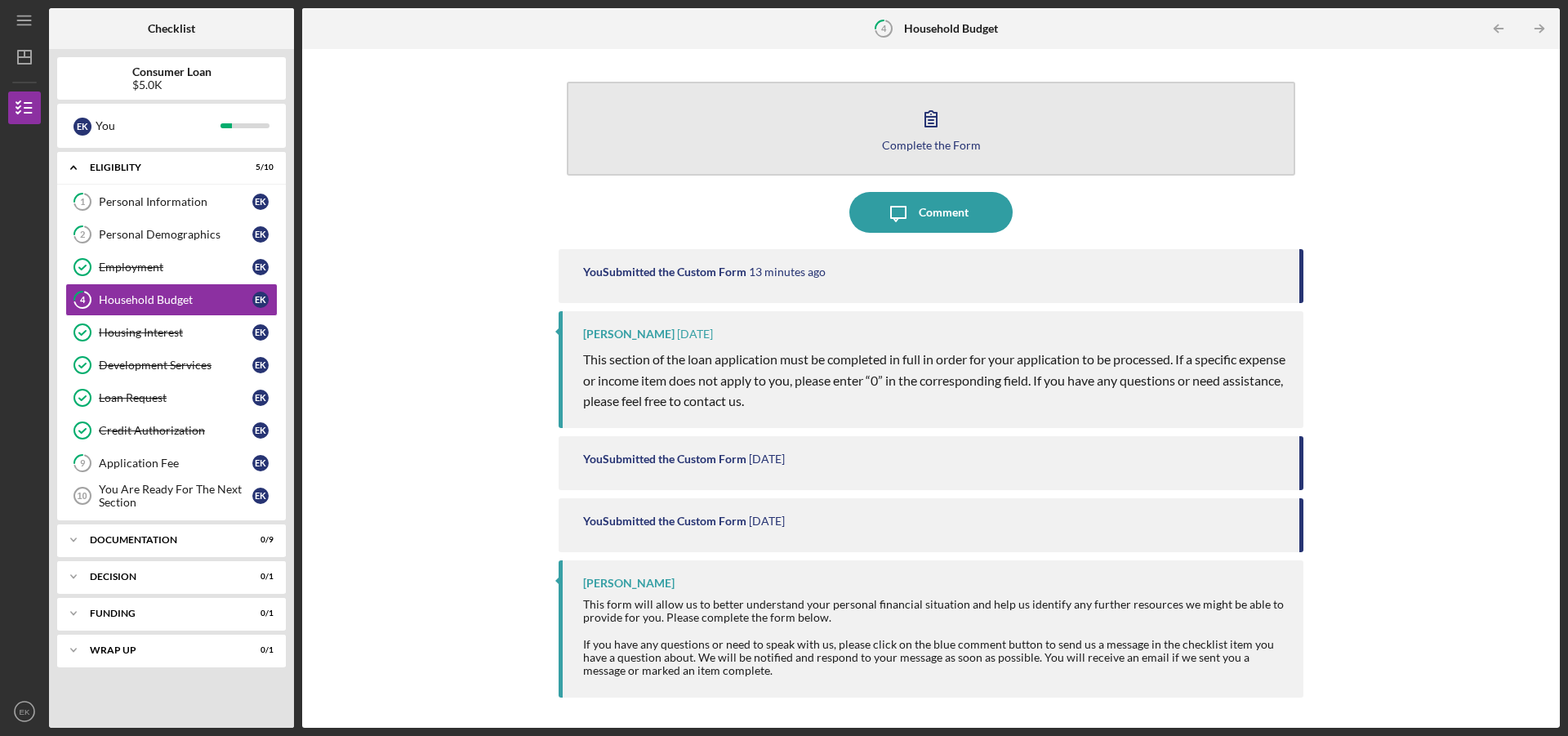
click at [906, 154] on button "Complete the Form Form" at bounding box center [931, 128] width 729 height 94
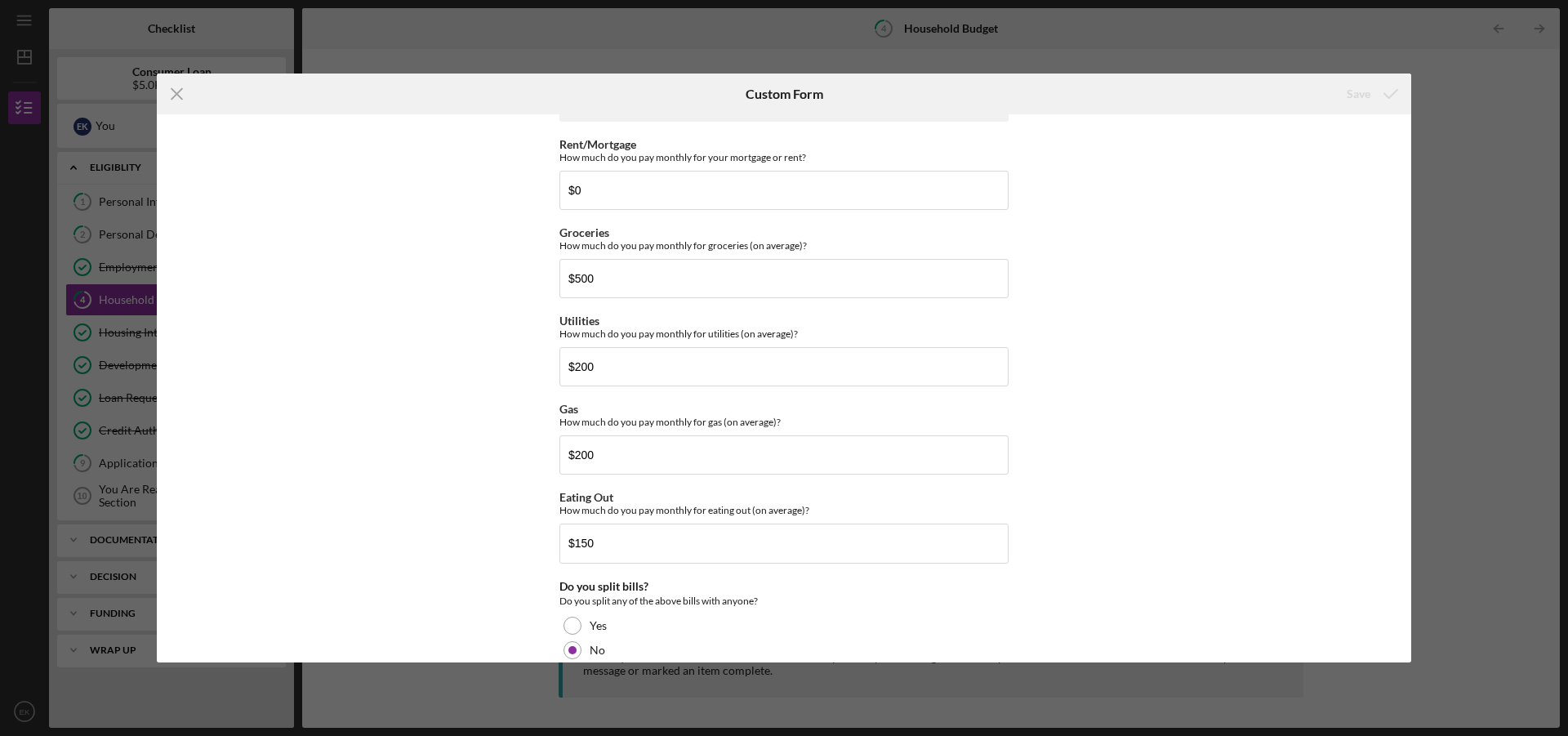
scroll to position [817, 0]
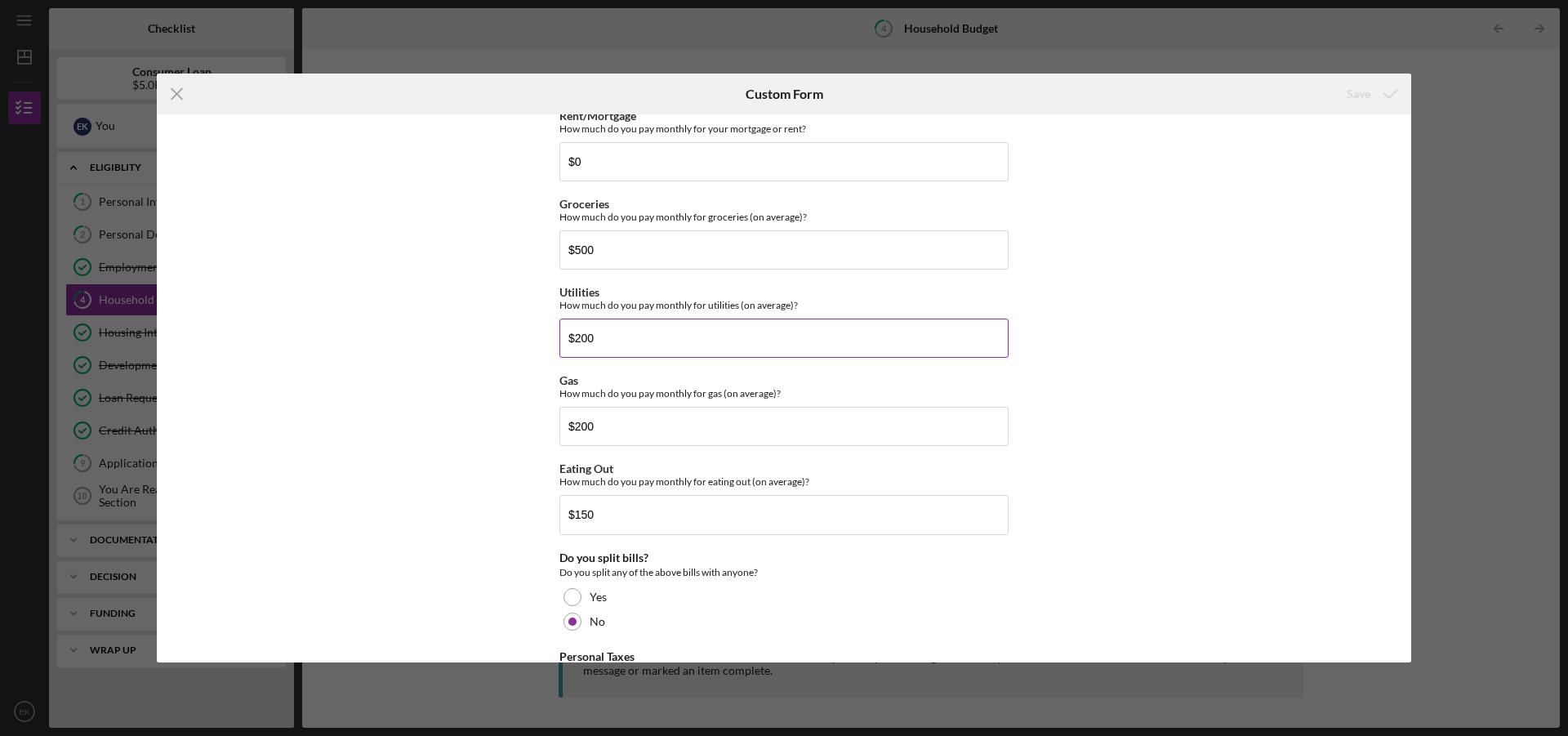
click at [580, 345] on input "$200" at bounding box center [784, 338] width 449 height 39
type input "$300"
click at [591, 502] on input "$150" at bounding box center [784, 514] width 449 height 39
type input "$1"
type input "$200"
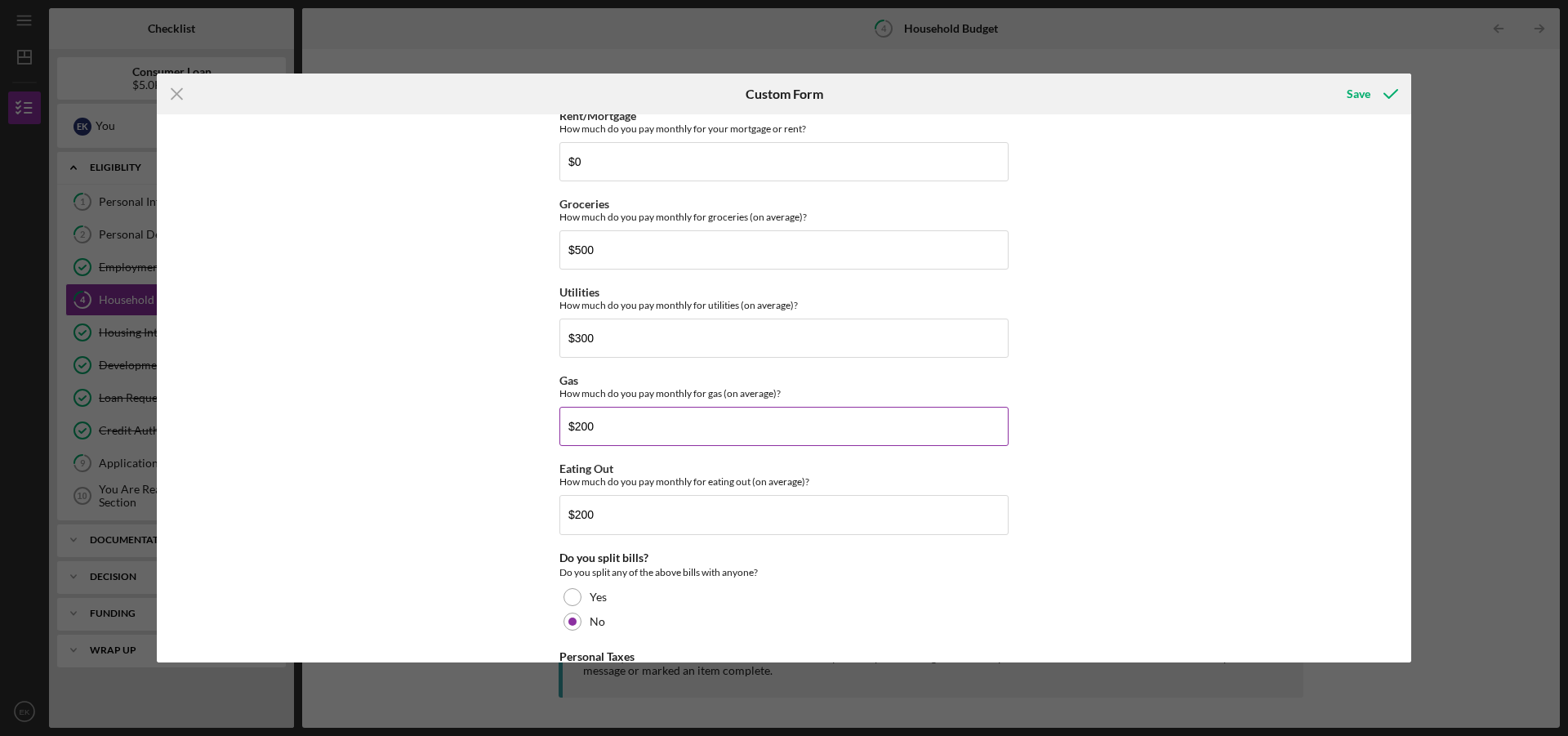
click at [620, 434] on input "$200" at bounding box center [784, 426] width 449 height 39
type input "$2"
type input "$300"
click at [531, 433] on div "Do you currently have a budget/spending plan? Yes No Do you have a checking acc…" at bounding box center [784, 388] width 1254 height 548
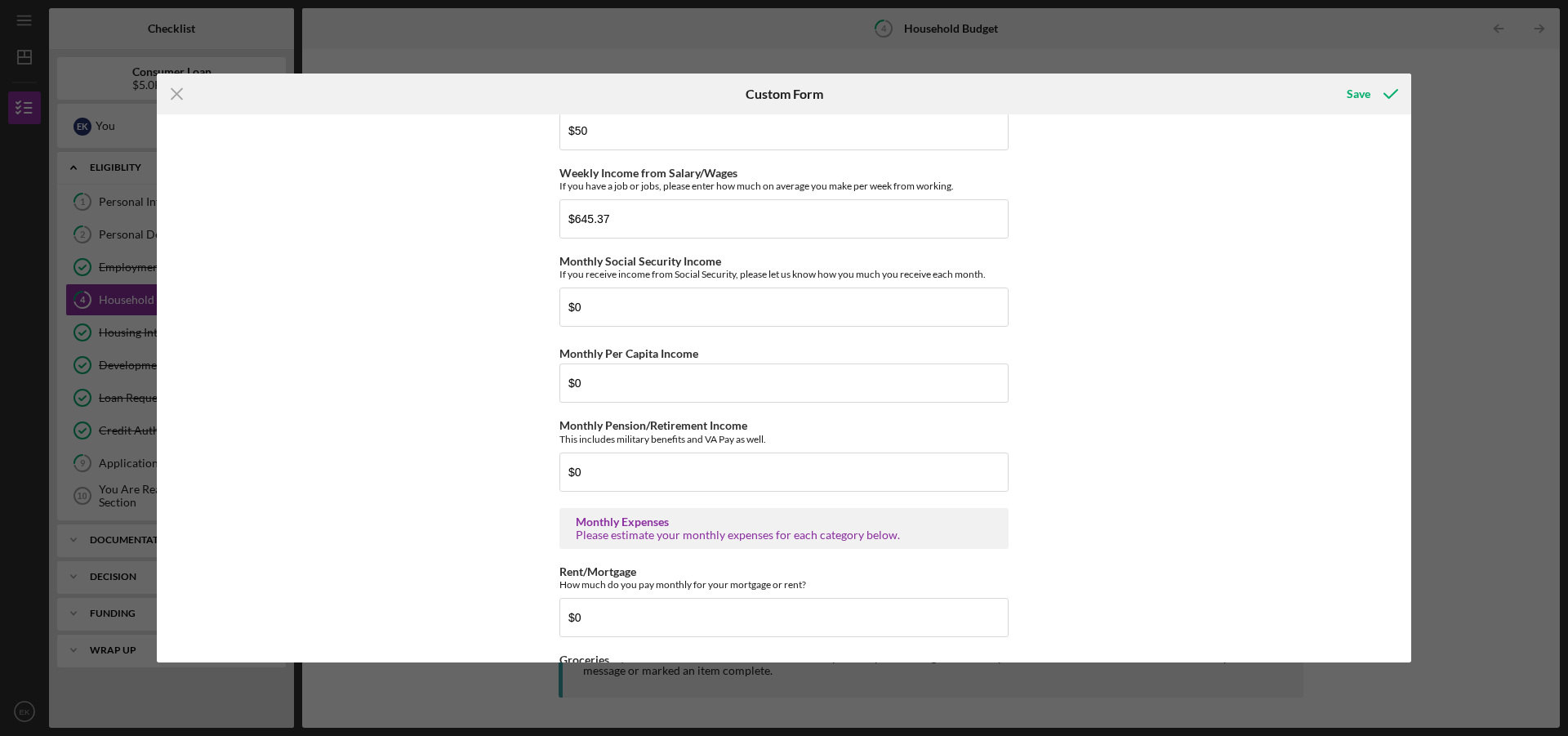
scroll to position [324, 0]
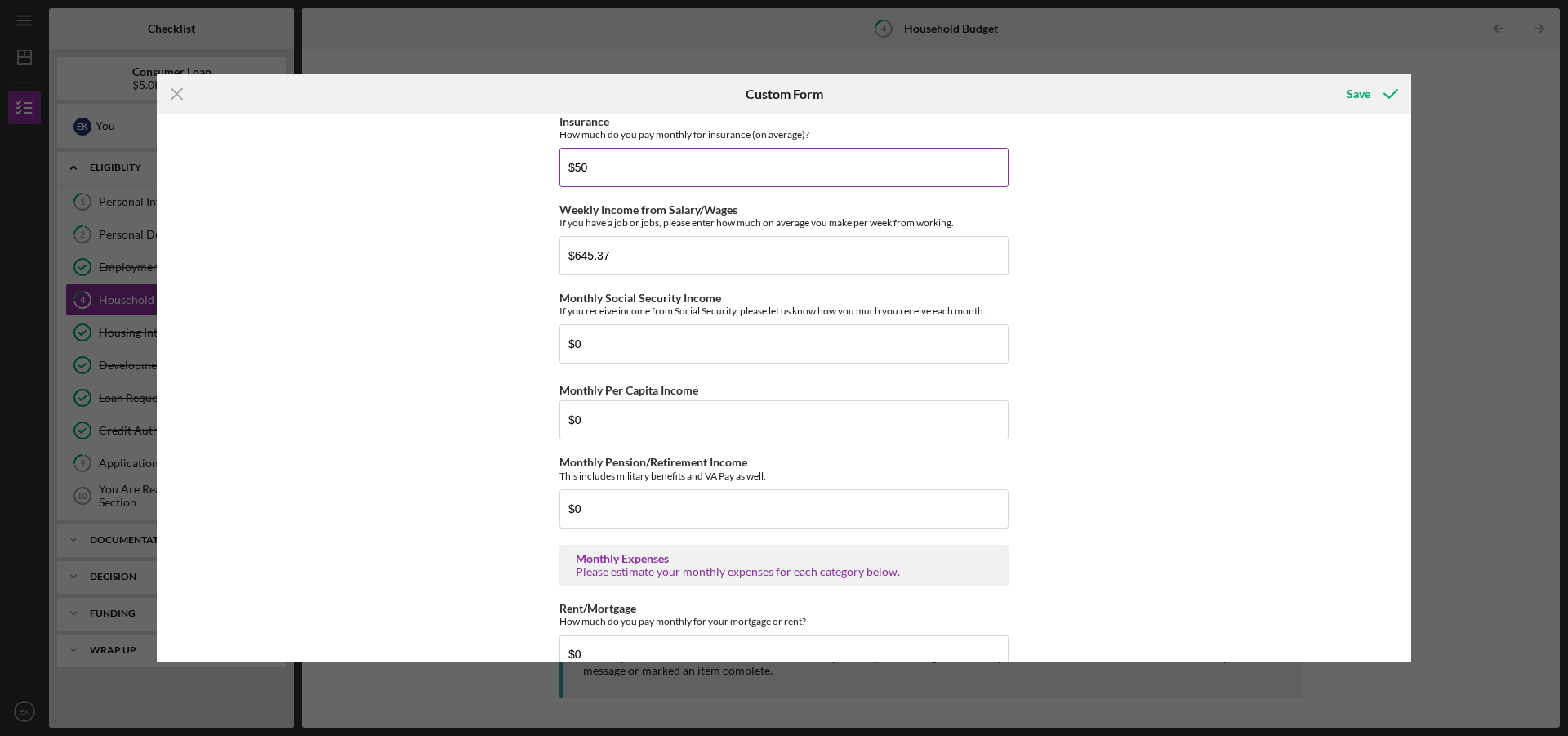
click at [600, 180] on input "$50" at bounding box center [784, 167] width 449 height 39
type input "$5"
type input "$100"
click at [518, 254] on div "Do you currently have a budget/spending plan? Yes No Do you have a checking acc…" at bounding box center [784, 388] width 1254 height 548
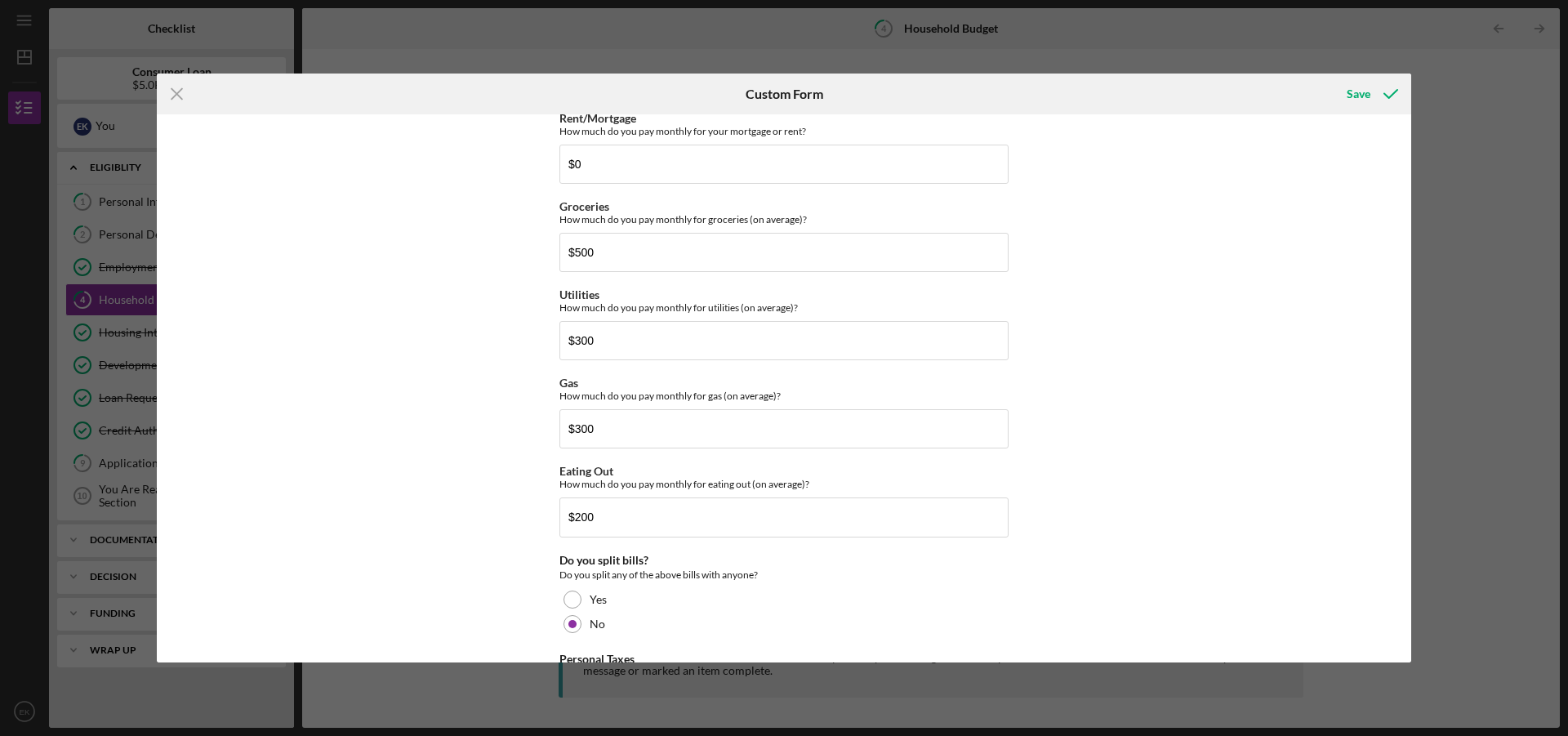
scroll to position [732, 0]
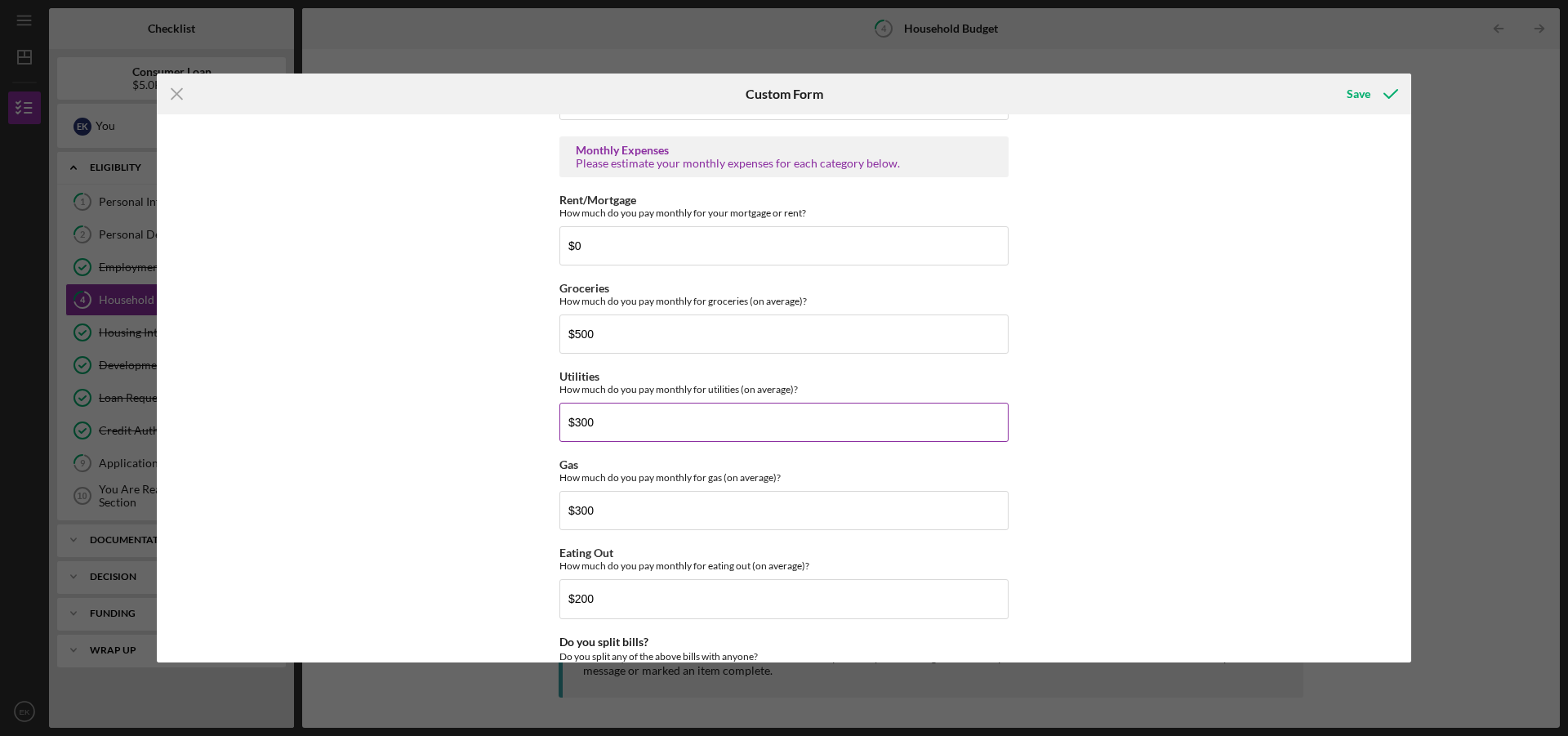
click at [593, 422] on input "$300" at bounding box center [784, 422] width 449 height 39
type input "$3"
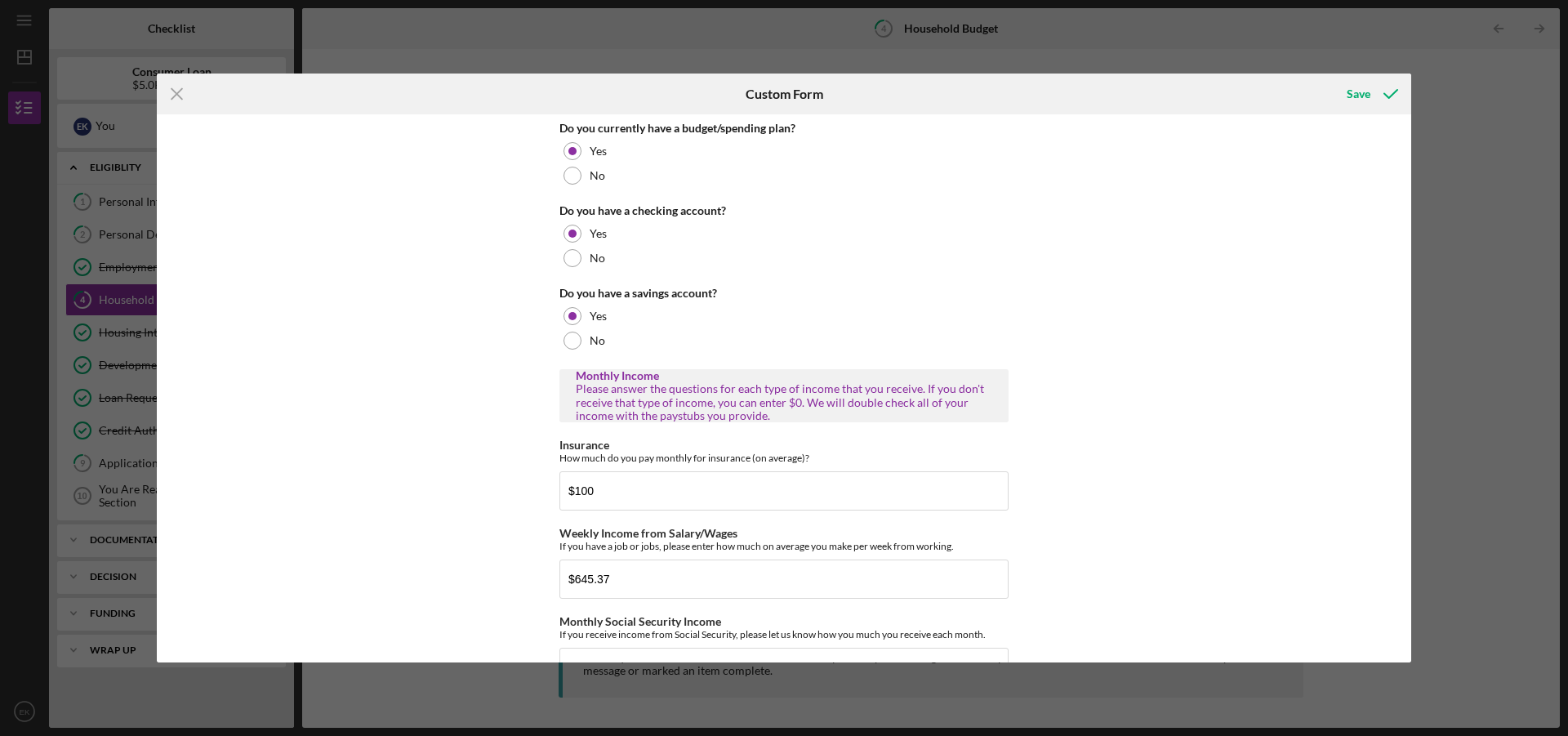
scroll to position [0, 0]
type input "$410"
click at [1378, 97] on icon "submit" at bounding box center [1390, 94] width 41 height 41
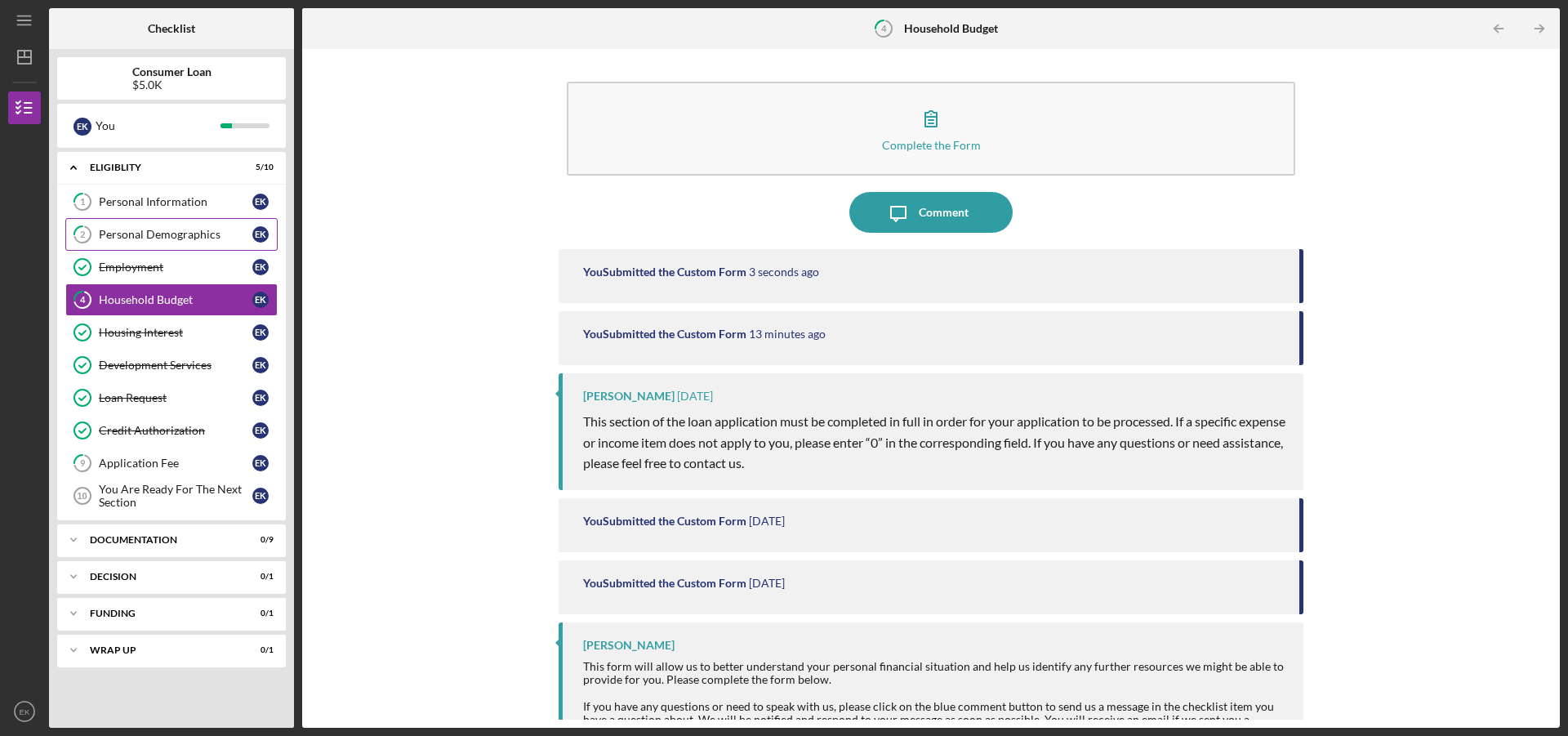
click at [184, 234] on div "Personal Demographics" at bounding box center [175, 234] width 154 height 13
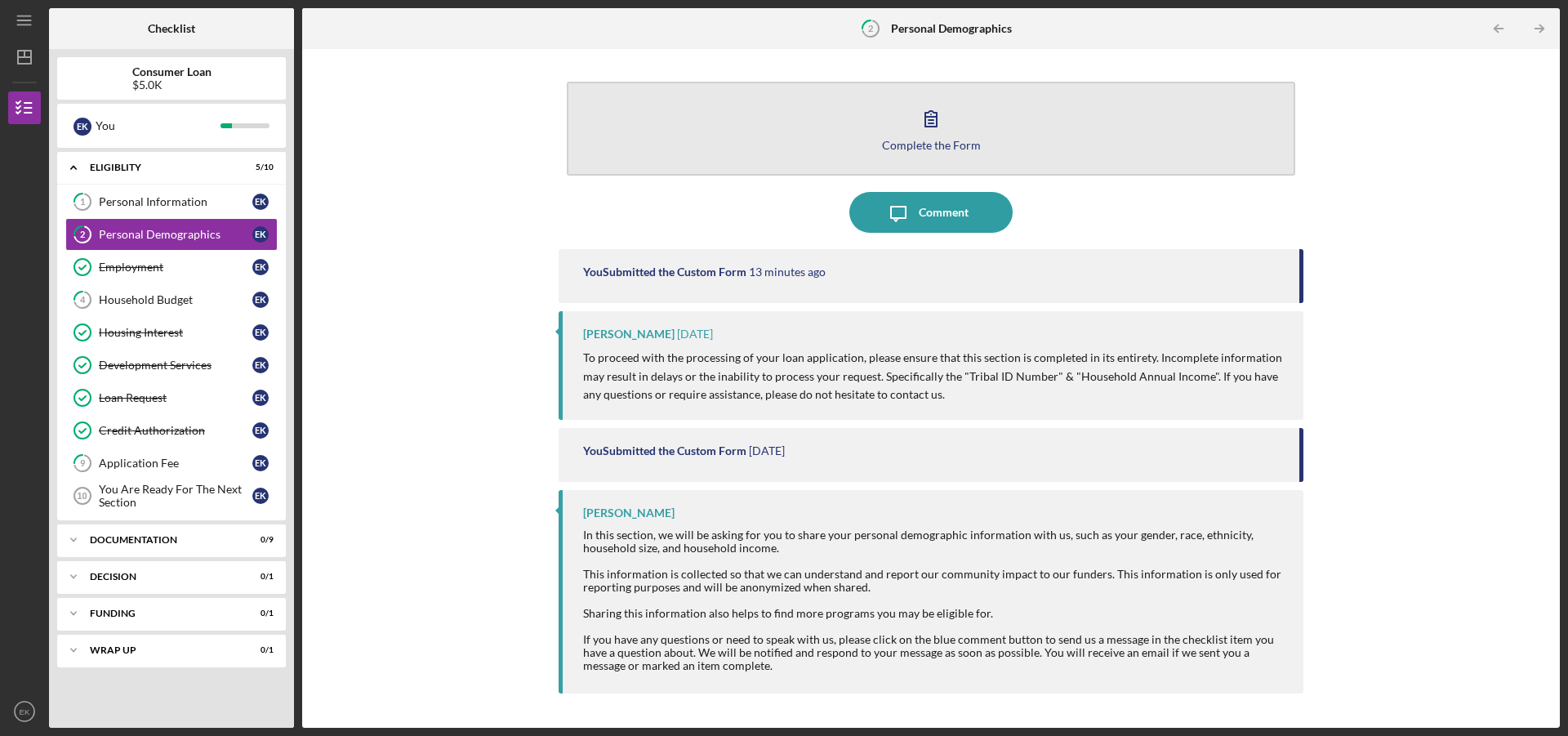
click at [912, 144] on div "Complete the Form" at bounding box center [931, 144] width 99 height 12
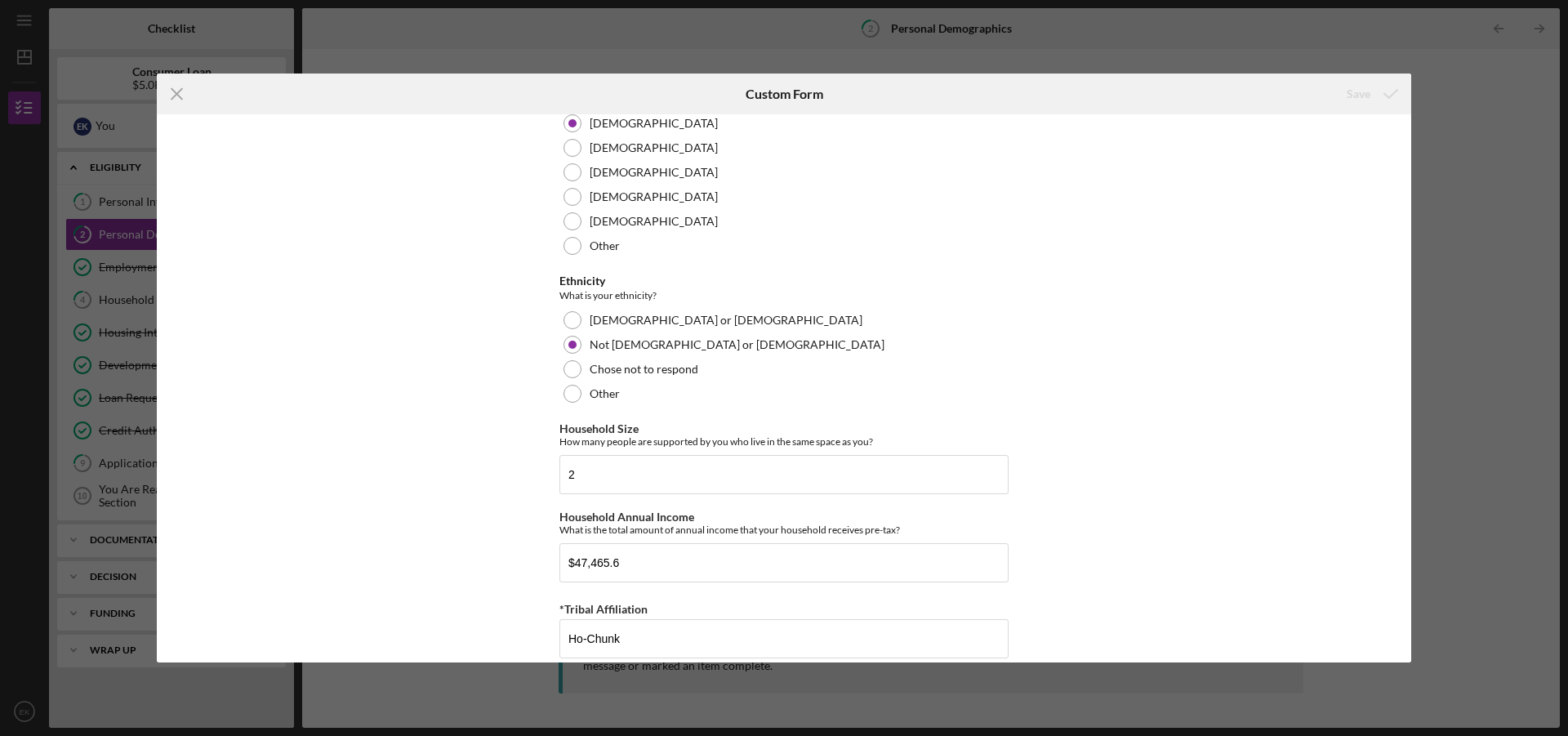
scroll to position [925, 0]
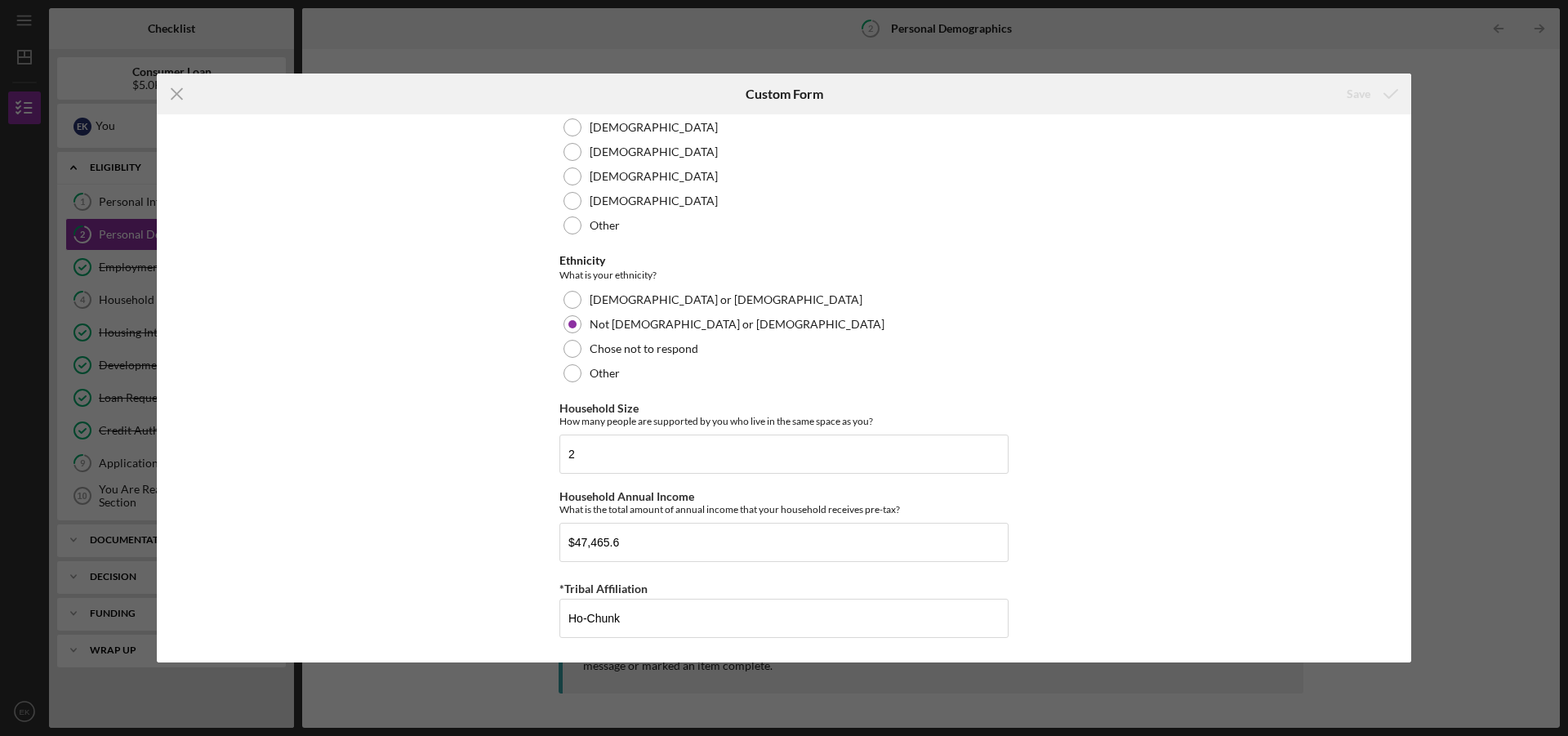
click at [1293, 55] on div "Icon/Menu Close Custom Form Save Demographic Information Marital Status Please …" at bounding box center [784, 368] width 1568 height 736
click at [708, 29] on div "Icon/Menu Close Custom Form Save Demographic Information Marital Status Please …" at bounding box center [784, 368] width 1568 height 736
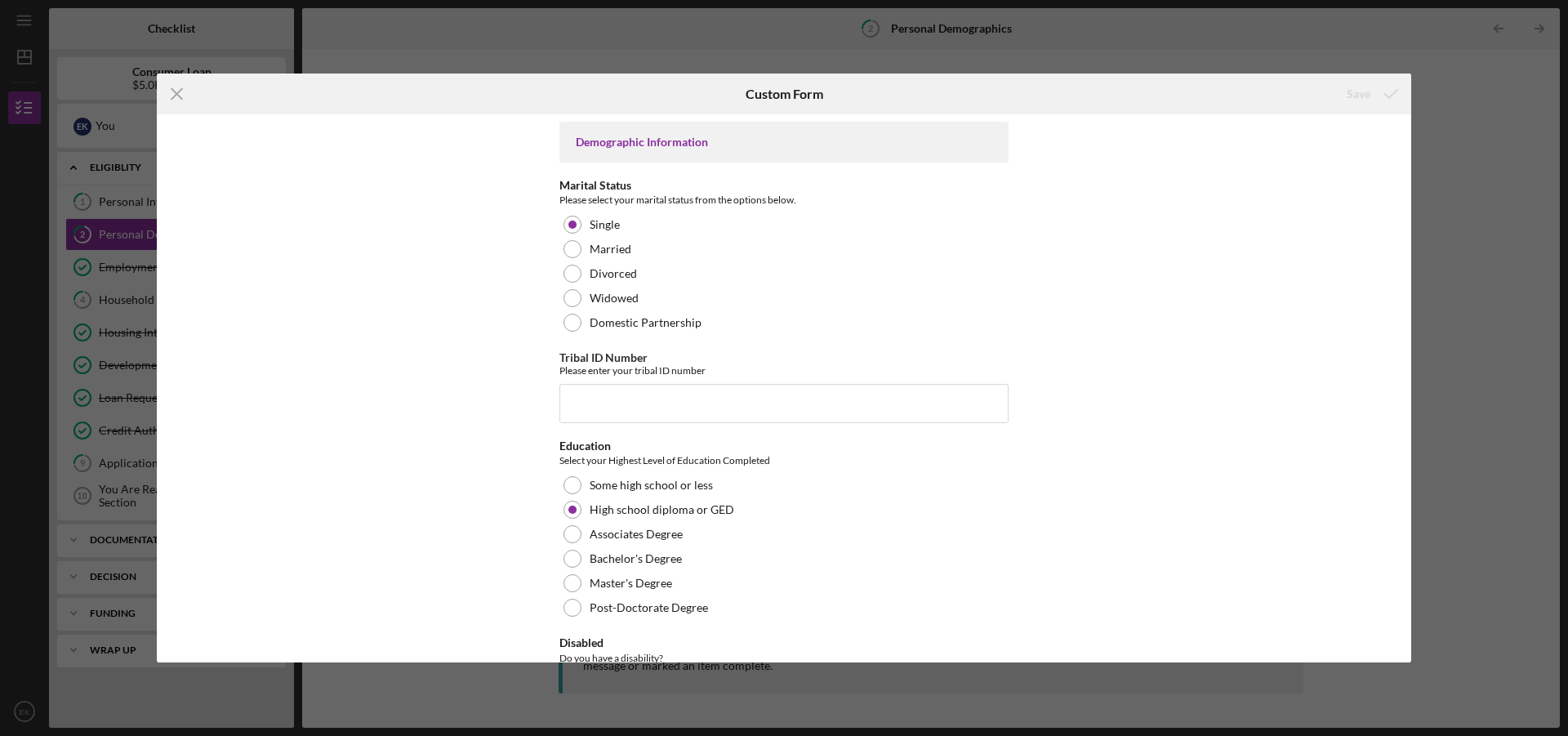
scroll to position [0, 0]
click at [180, 93] on icon "Icon/Menu Close" at bounding box center [177, 94] width 41 height 41
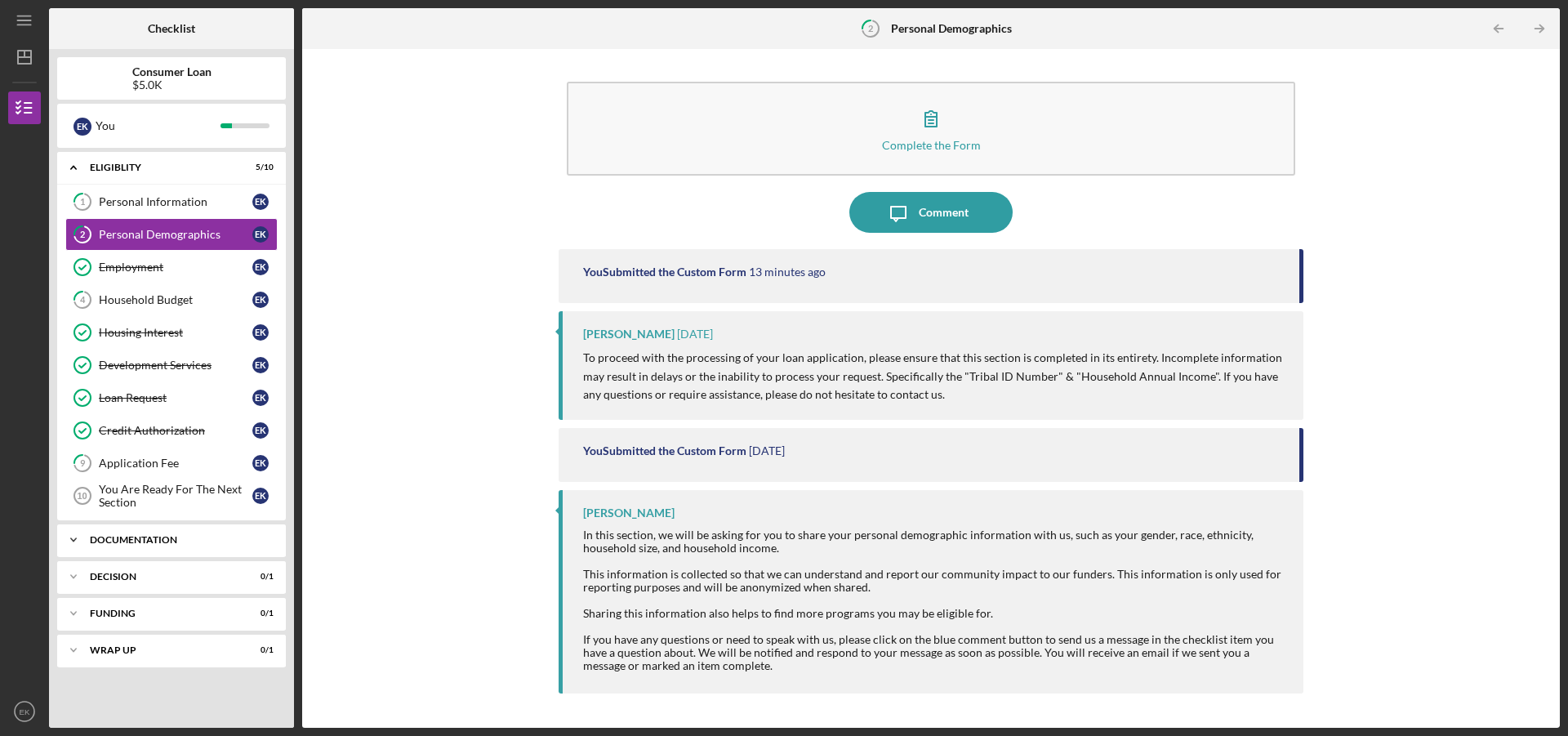
click at [109, 536] on div "Documentation" at bounding box center [177, 540] width 175 height 10
